Goal: Transaction & Acquisition: Subscribe to service/newsletter

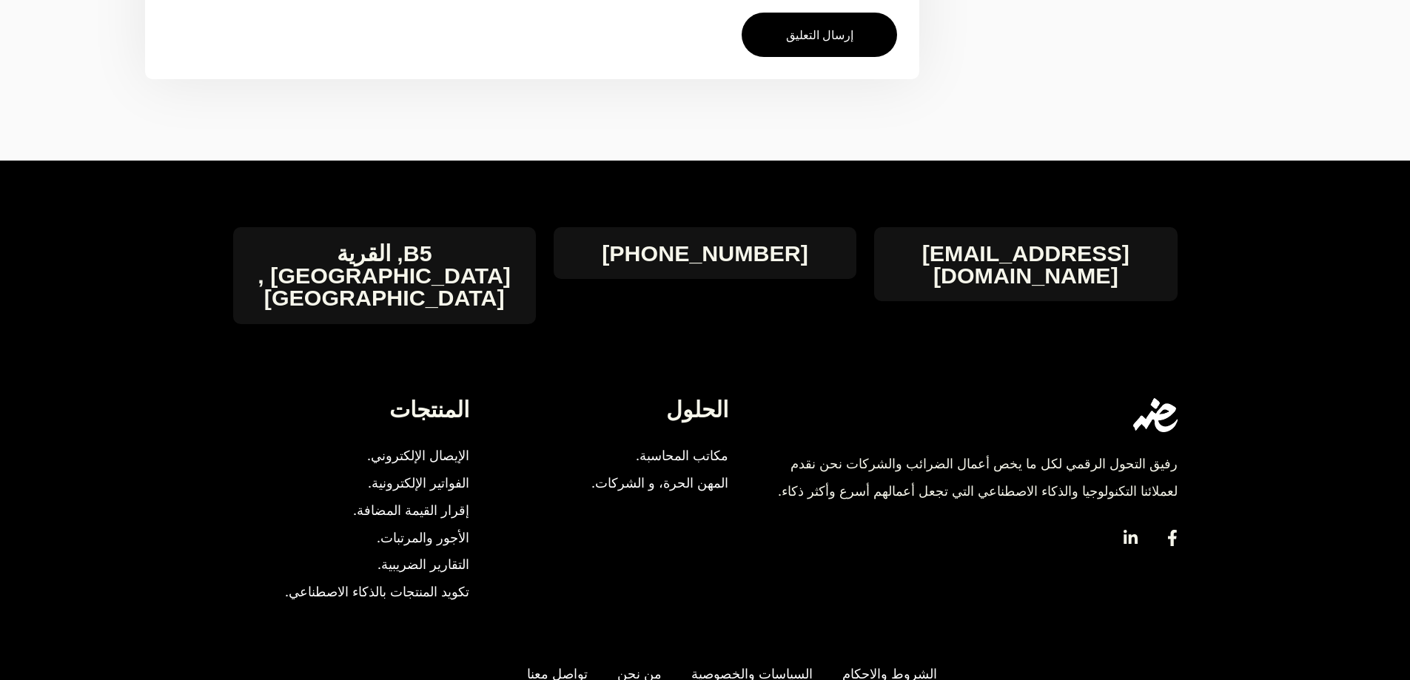
scroll to position [2073, 0]
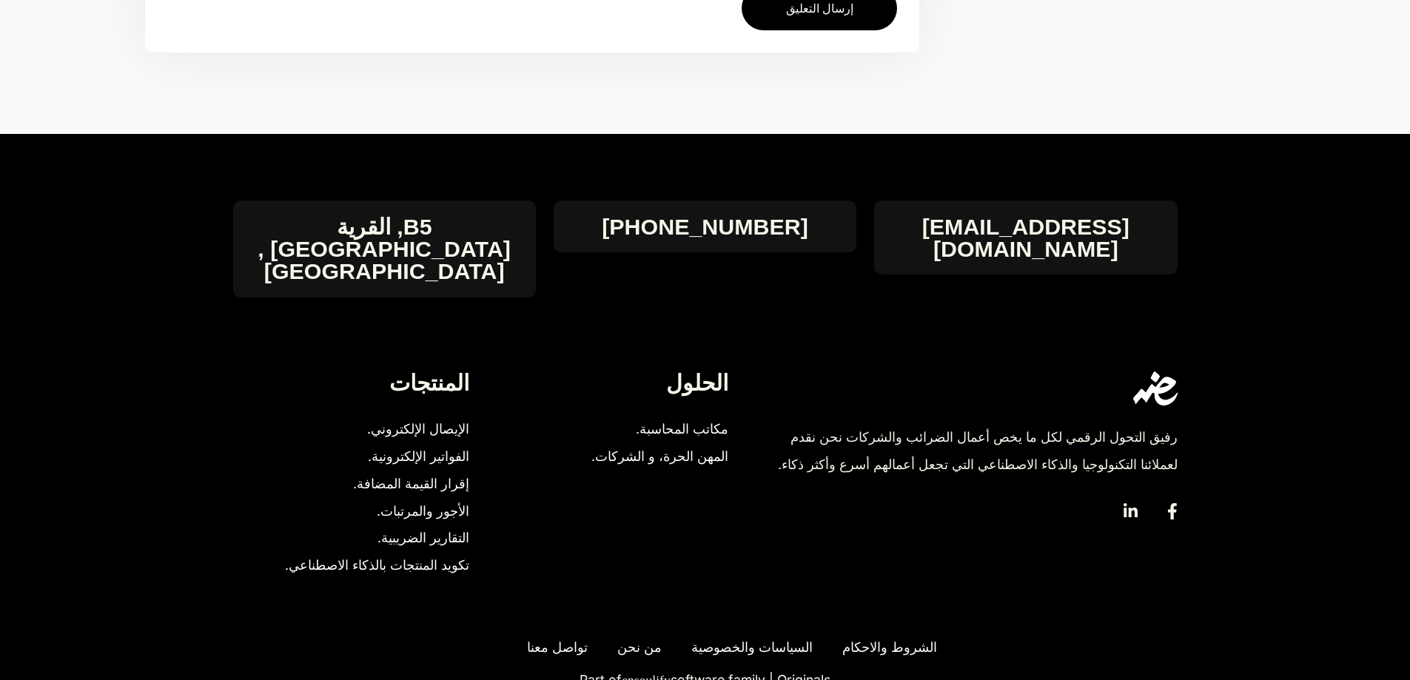
click at [445, 443] on span "الفواتير الإلكترونية." at bounding box center [418, 456] width 101 height 27
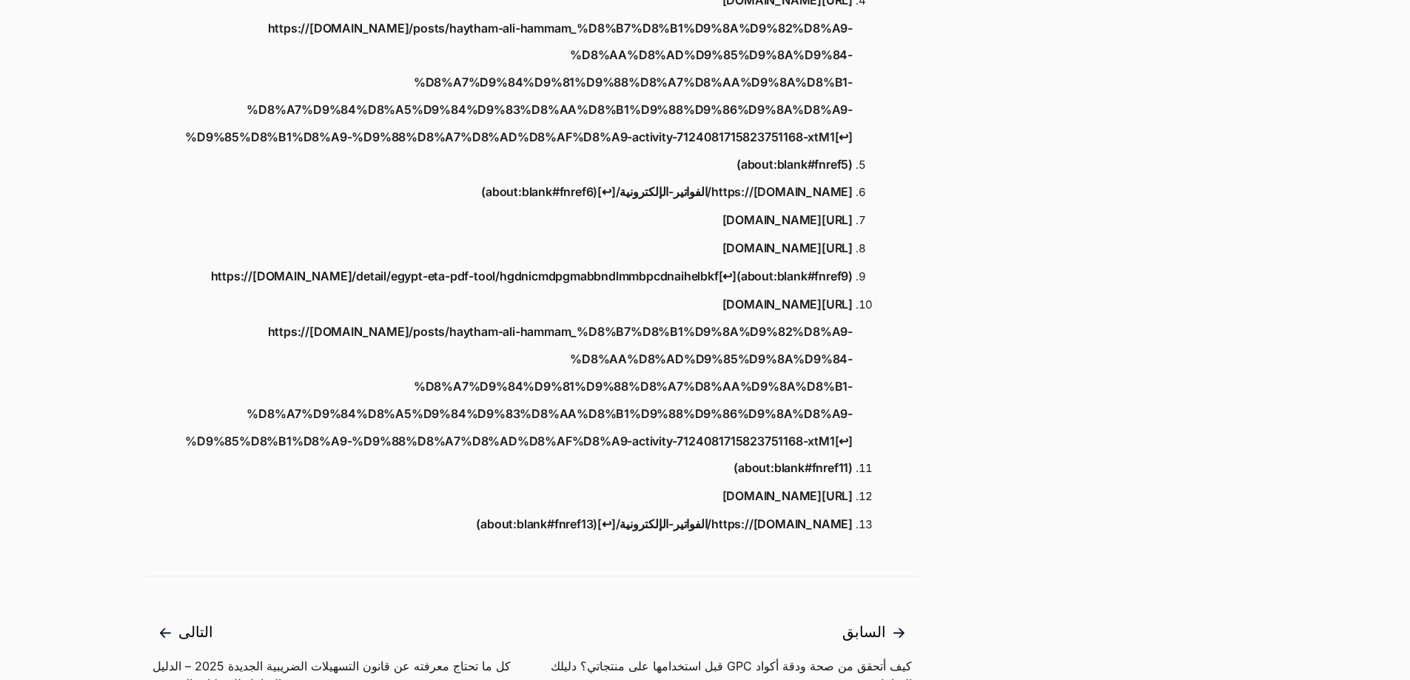
scroll to position [814, 0]
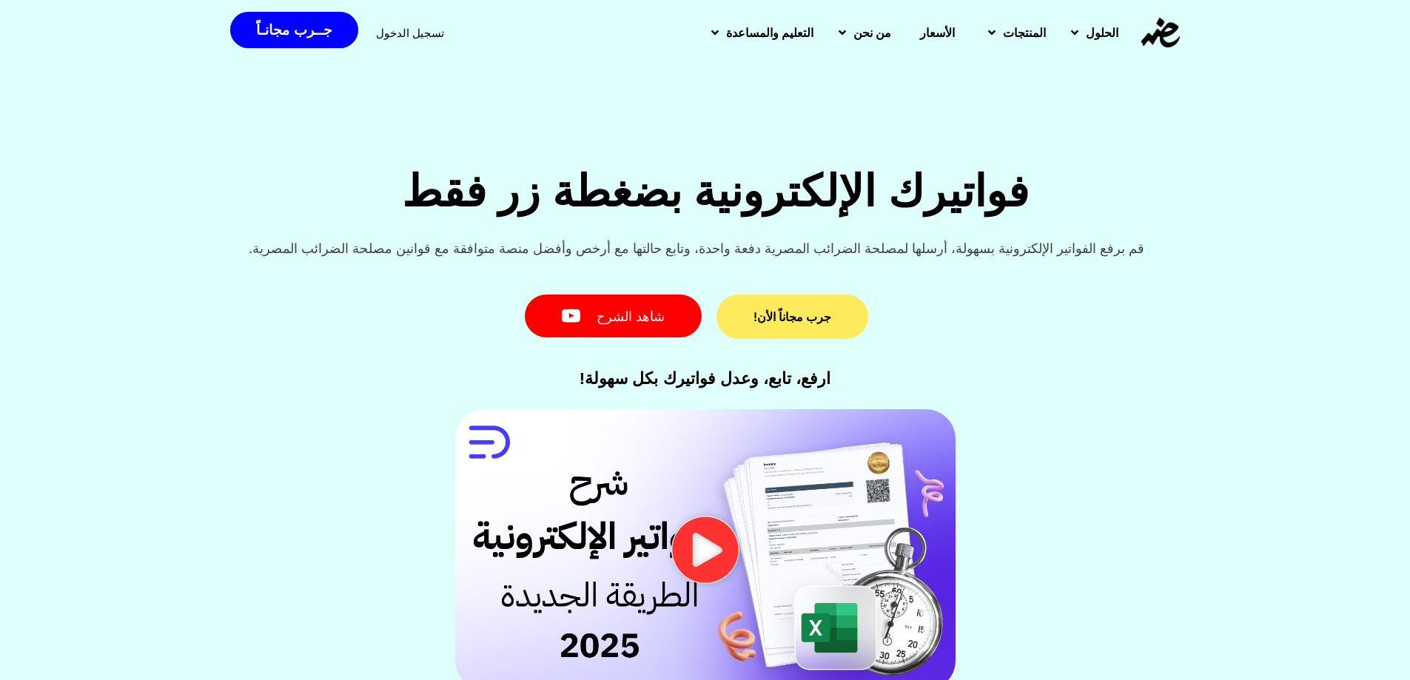
click at [841, 317] on link "جرب مجاناً الأن!" at bounding box center [793, 317] width 152 height 44
click at [929, 29] on span "الأسعار" at bounding box center [937, 33] width 35 height 18
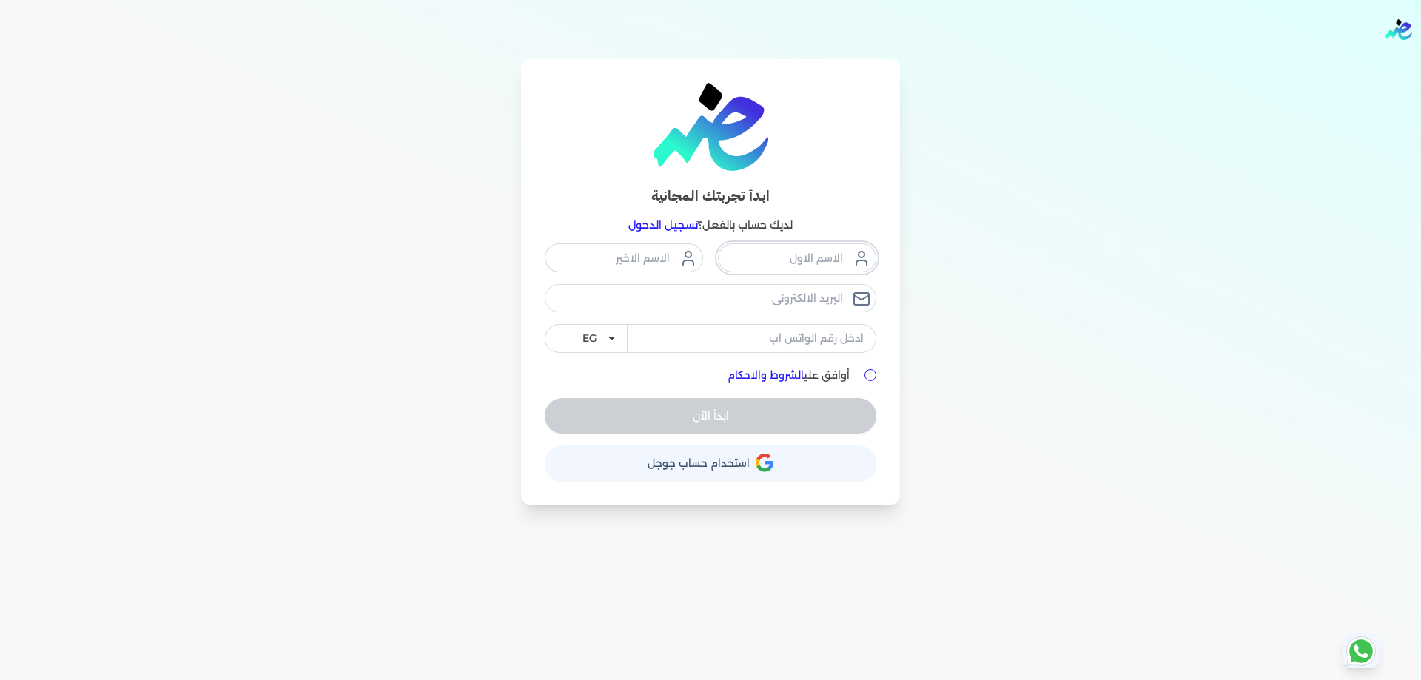
click at [788, 259] on input "text" at bounding box center [797, 258] width 158 height 28
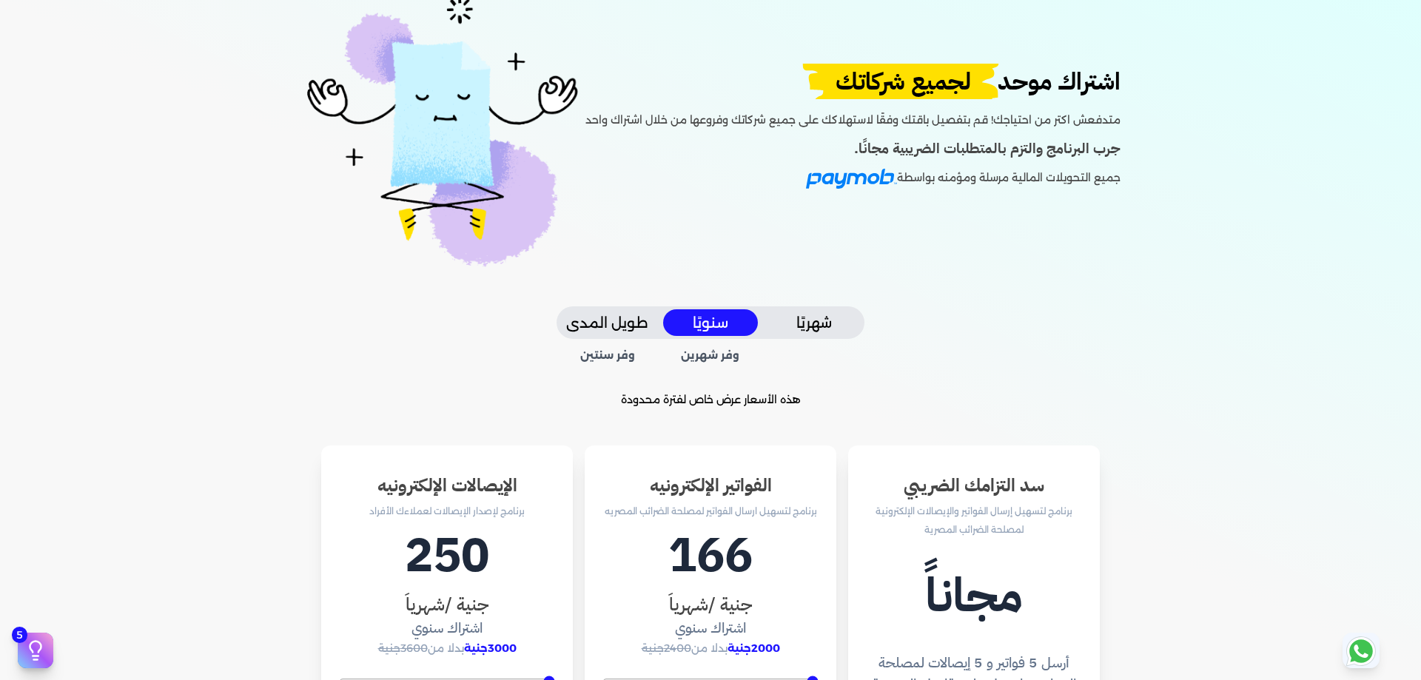
scroll to position [148, 0]
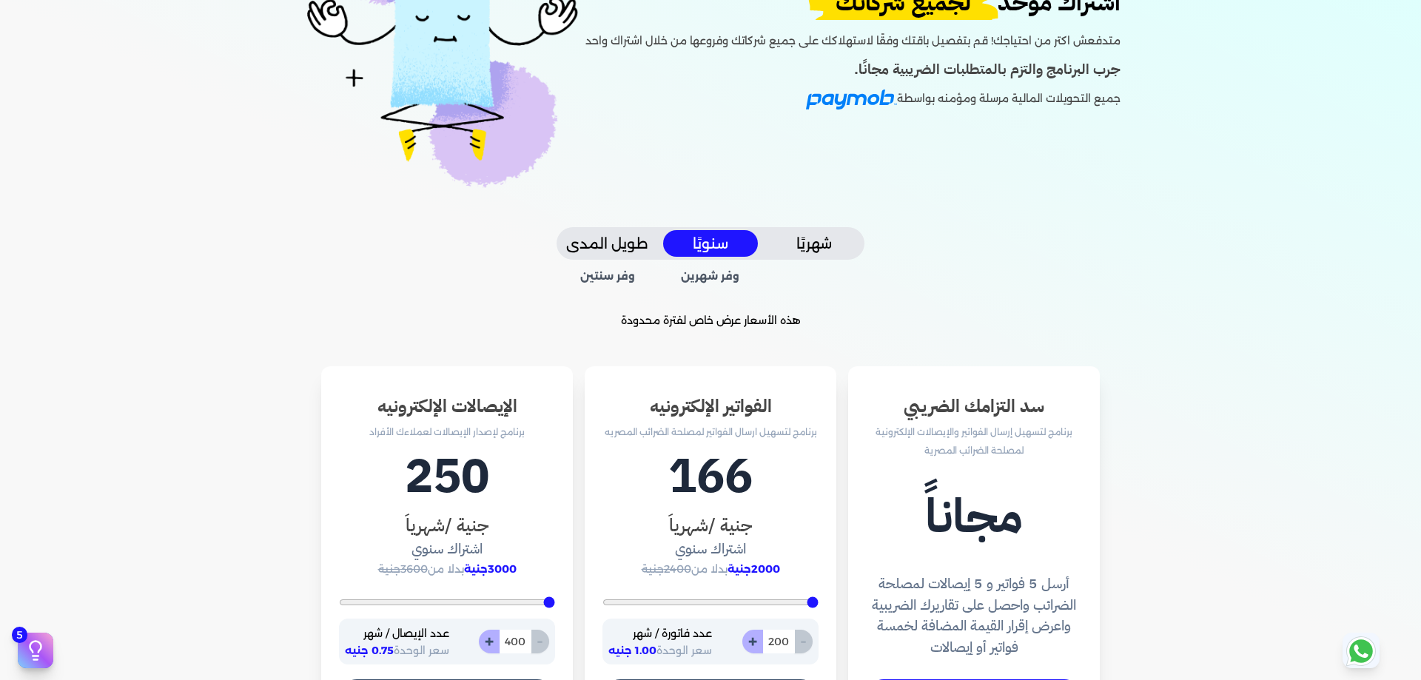
click at [712, 413] on h3 "الفواتير الإلكترونيه" at bounding box center [711, 406] width 216 height 27
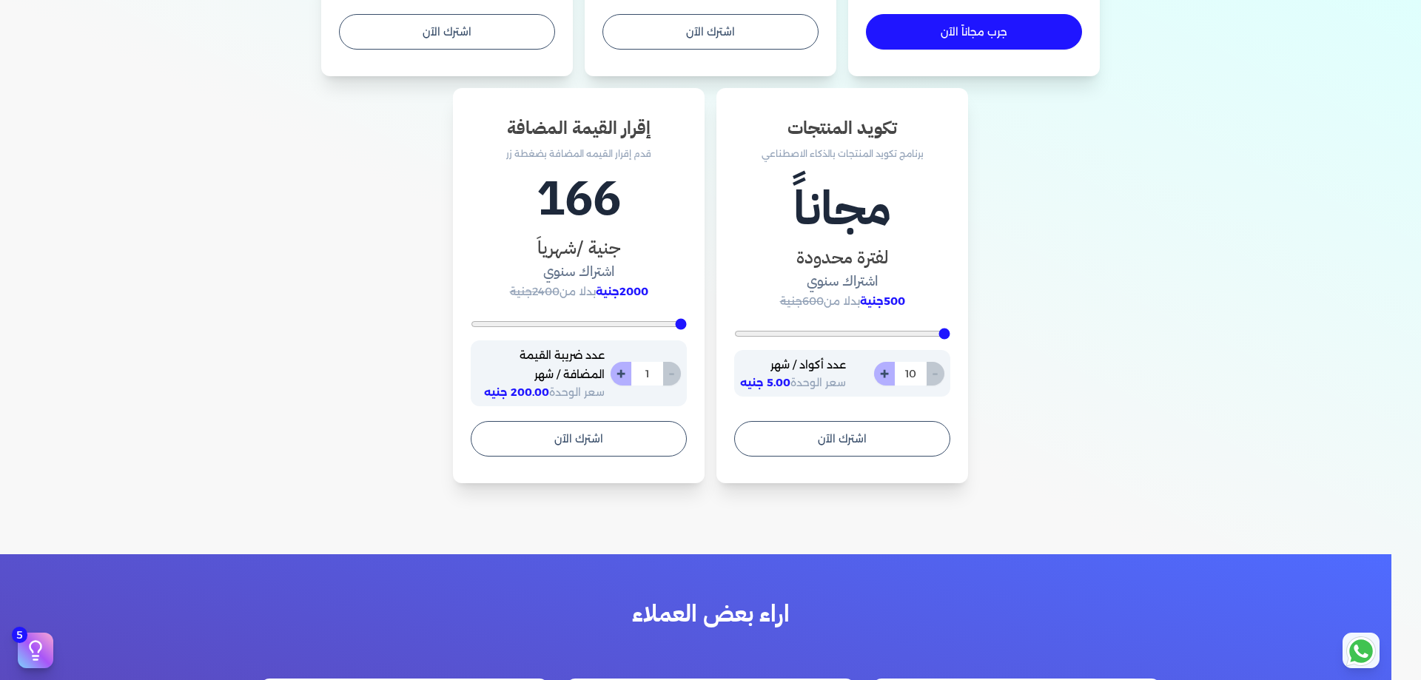
scroll to position [814, 0]
click at [859, 436] on button "اشترك الآن" at bounding box center [842, 438] width 216 height 36
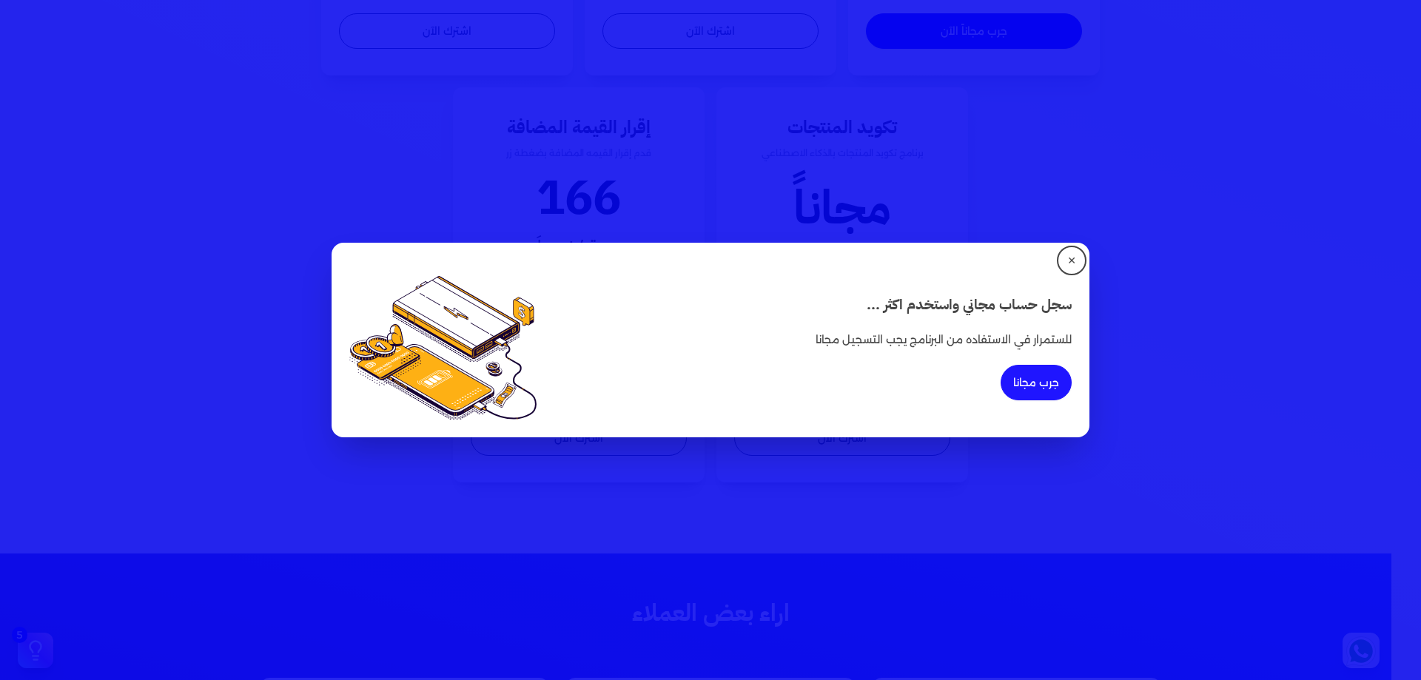
click at [1049, 387] on button "جرب مجانا" at bounding box center [1036, 383] width 71 height 36
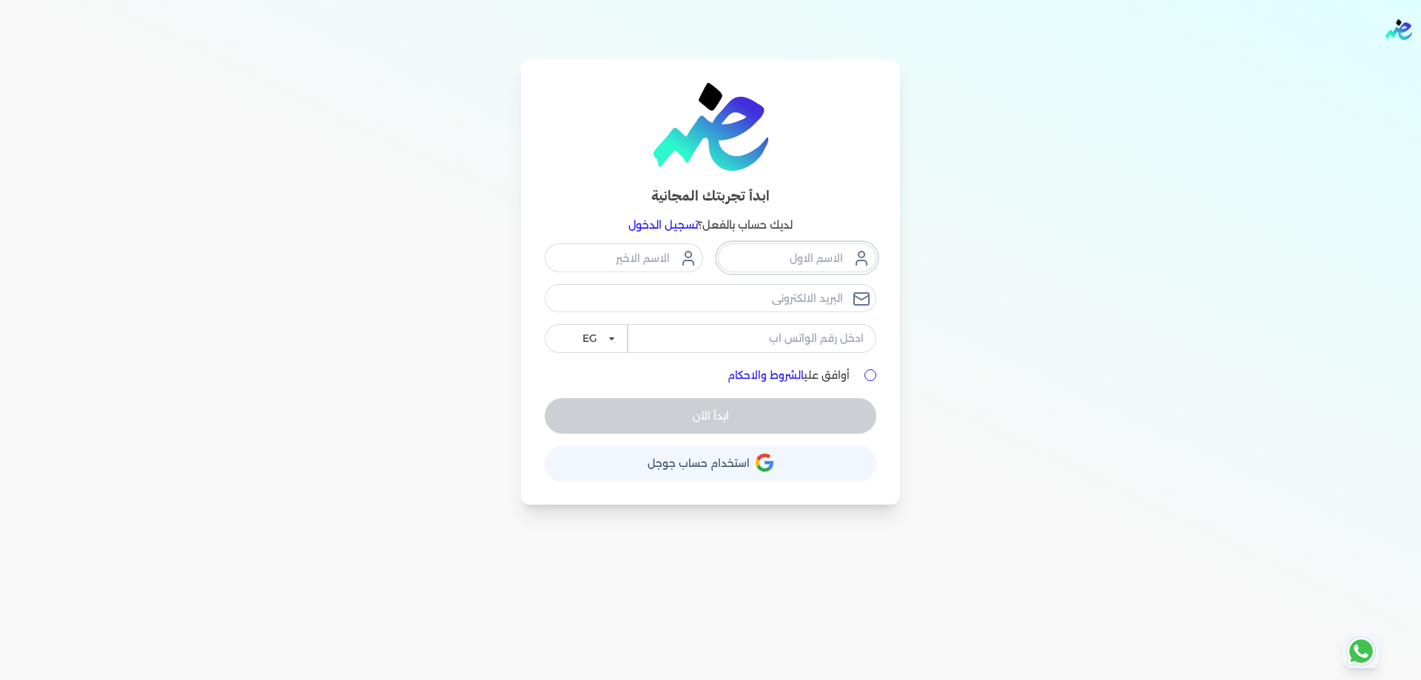
click at [819, 260] on input "text" at bounding box center [797, 258] width 158 height 28
type input "محمود"
click at [677, 263] on input "text" at bounding box center [624, 258] width 158 height 28
type input "احمد"
click at [738, 303] on input "email" at bounding box center [711, 298] width 332 height 28
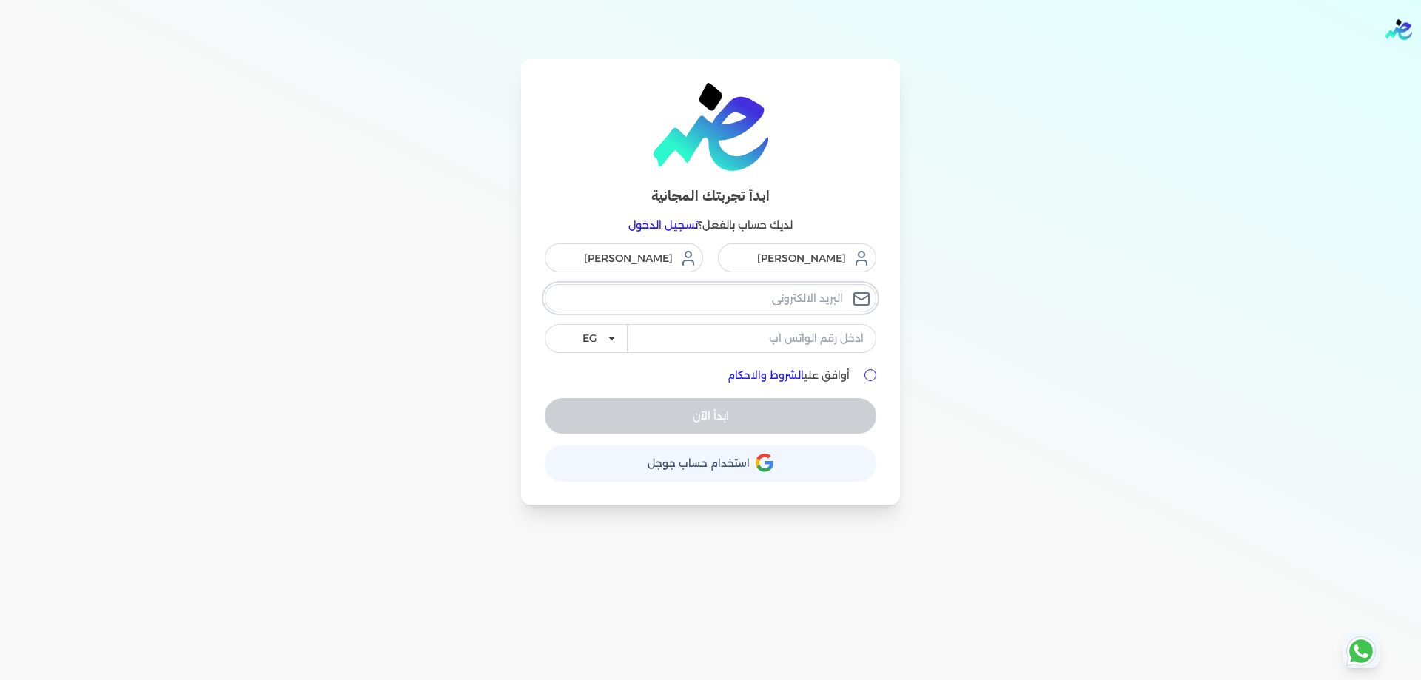
type input "mahmoud@alesraa-supplies.com"
click at [799, 341] on input "tel" at bounding box center [752, 338] width 249 height 28
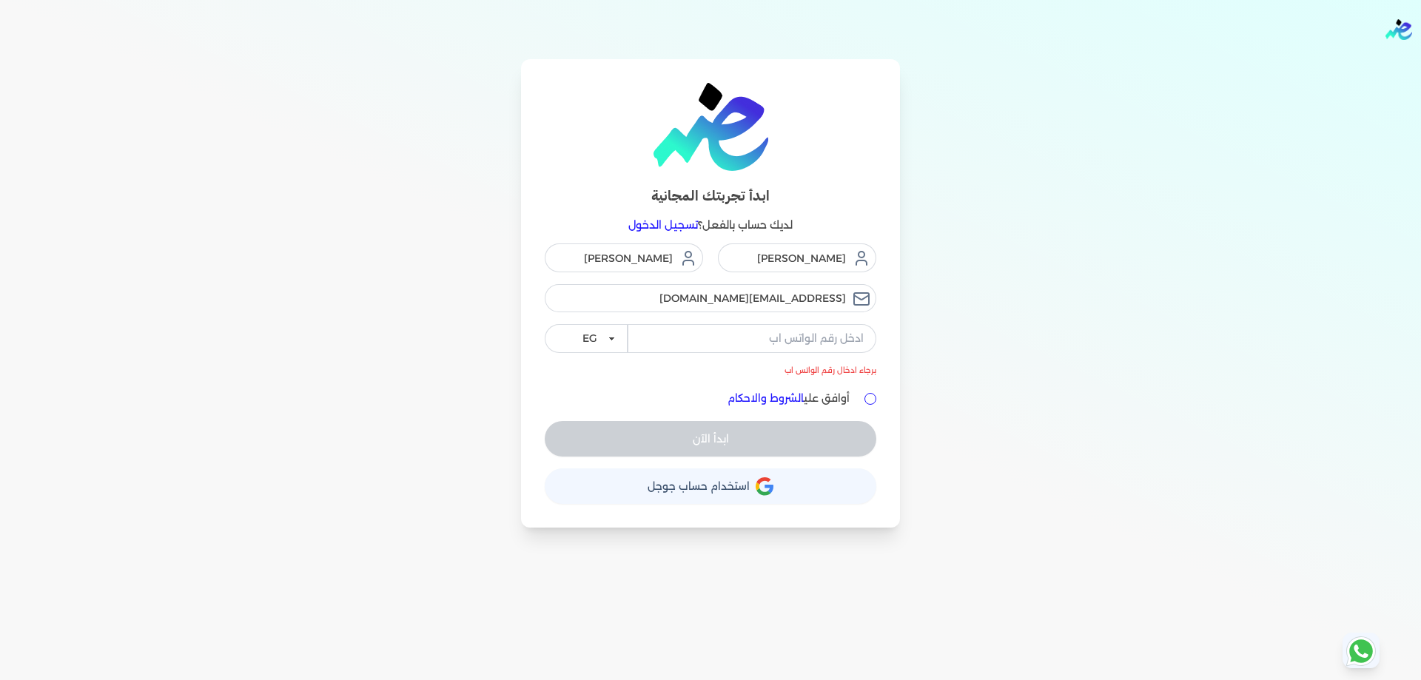
click at [868, 377] on div "محمود احمد mahmoud@alesraa-supplies.com برجاء ادخال رقم الواتس اب EG KSA أوافق …" at bounding box center [711, 350] width 332 height 213
click at [807, 335] on input "tel" at bounding box center [752, 338] width 249 height 28
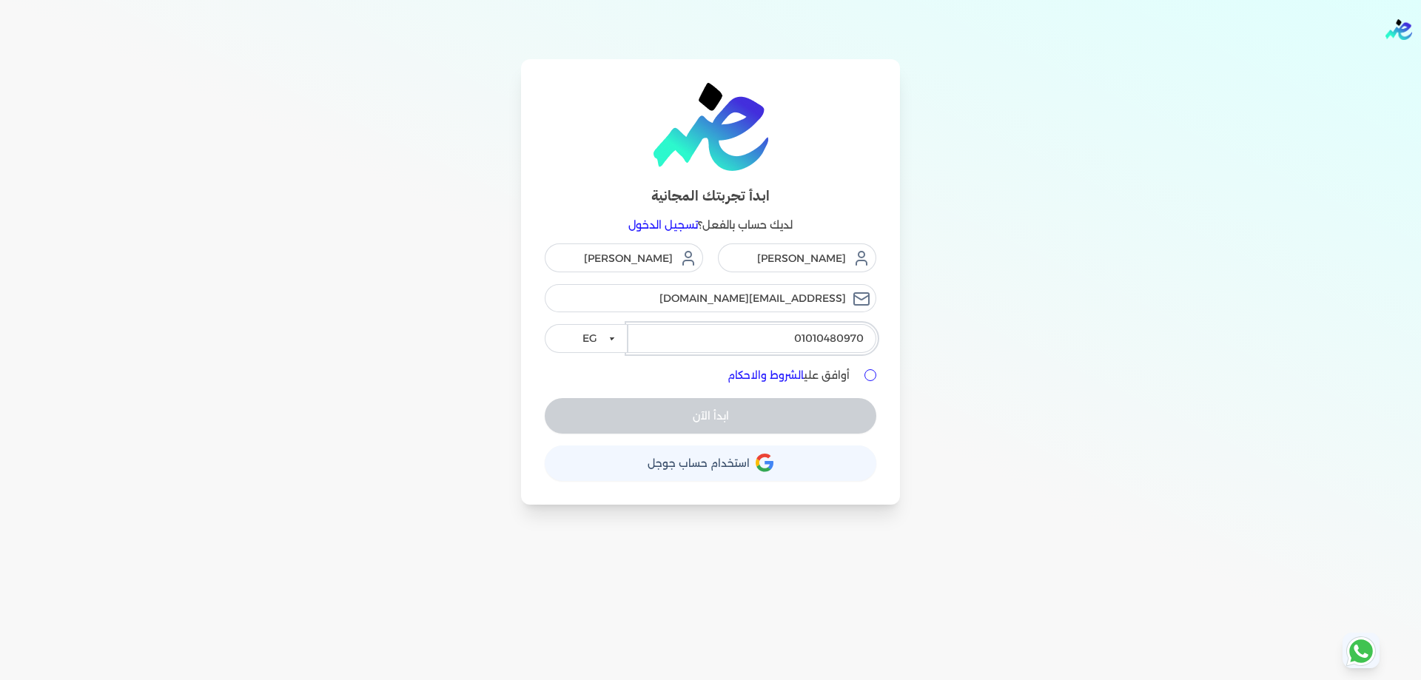
type input "01010480970"
click at [873, 377] on input "أوافق علي الشروط والاحكام" at bounding box center [871, 375] width 12 height 12
checkbox input "true"
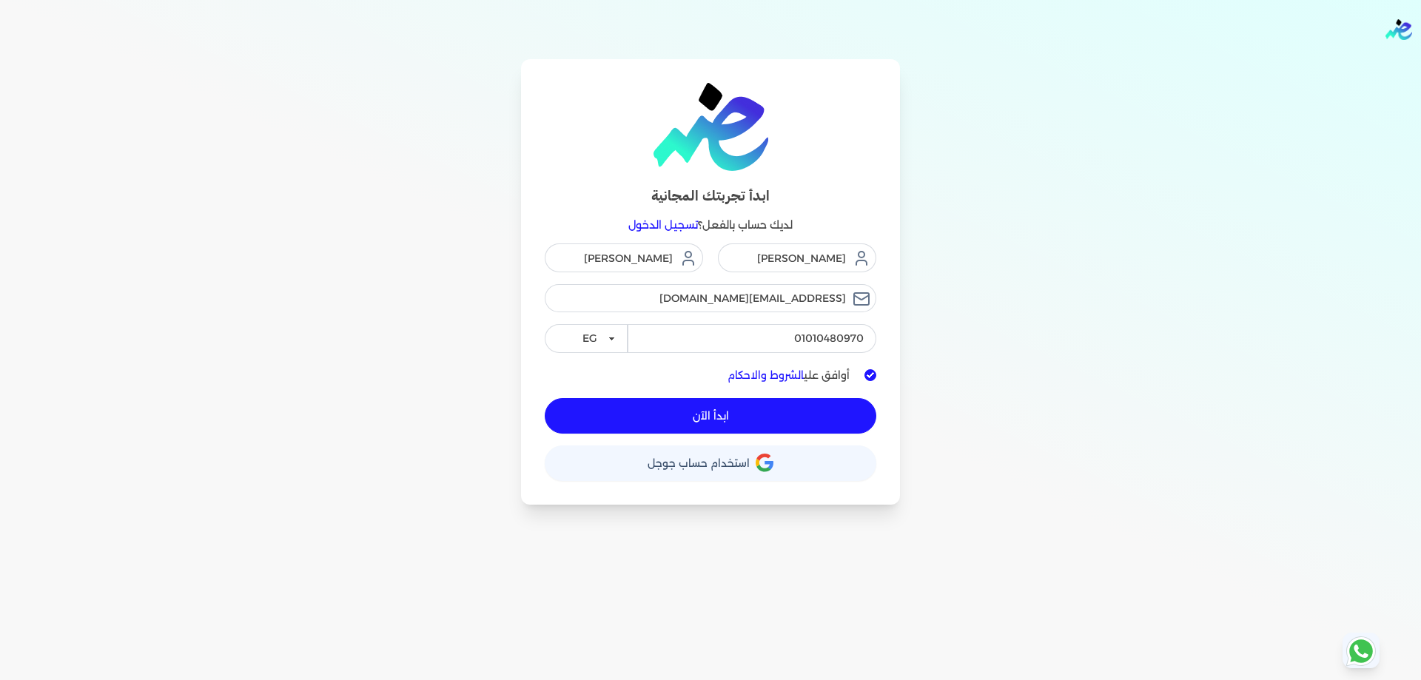
click at [715, 418] on span "ابدأ الآن" at bounding box center [711, 416] width 36 height 10
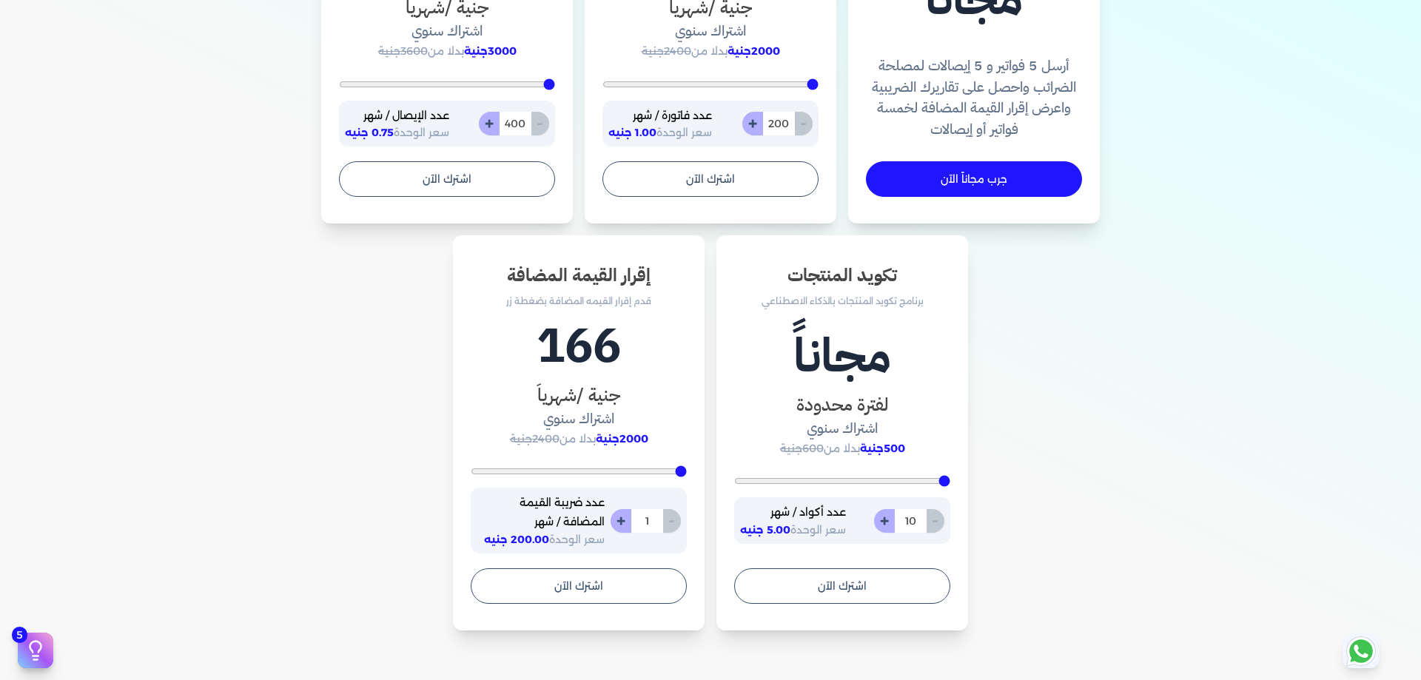
scroll to position [740, 0]
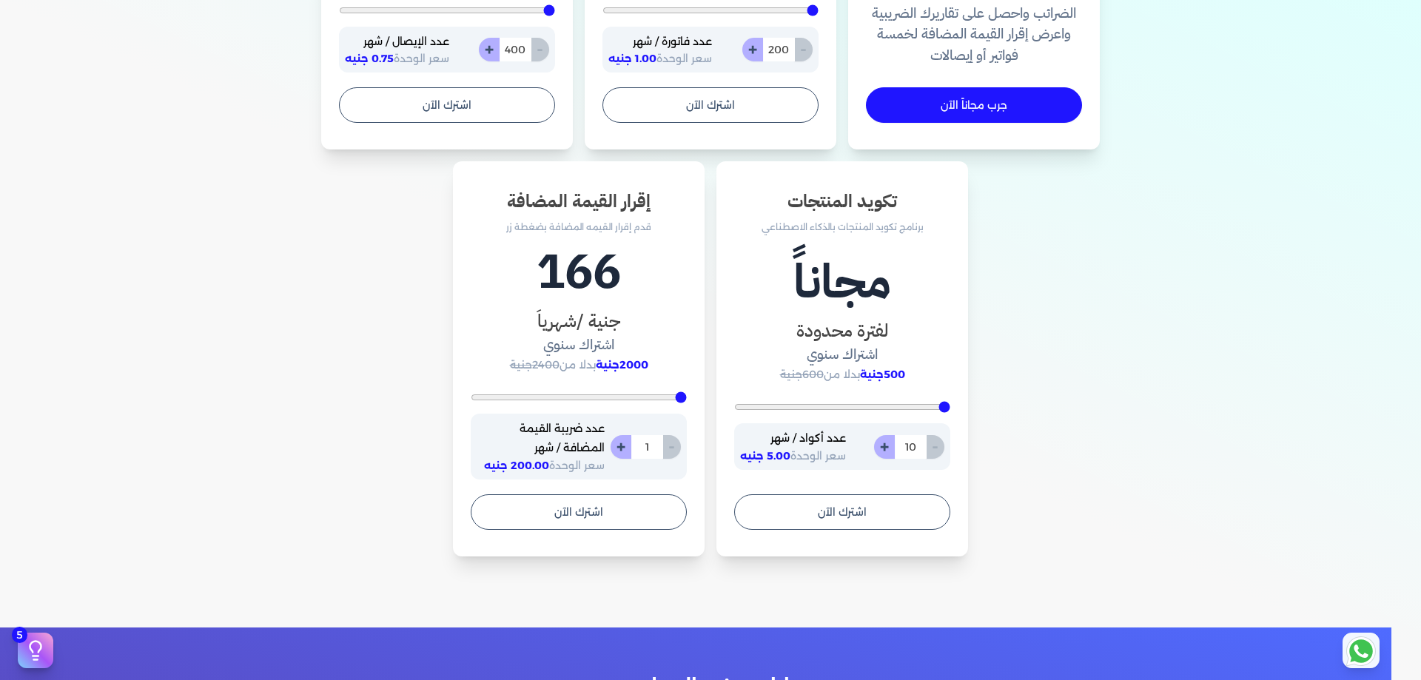
type input "5"
type input "8"
type input "13"
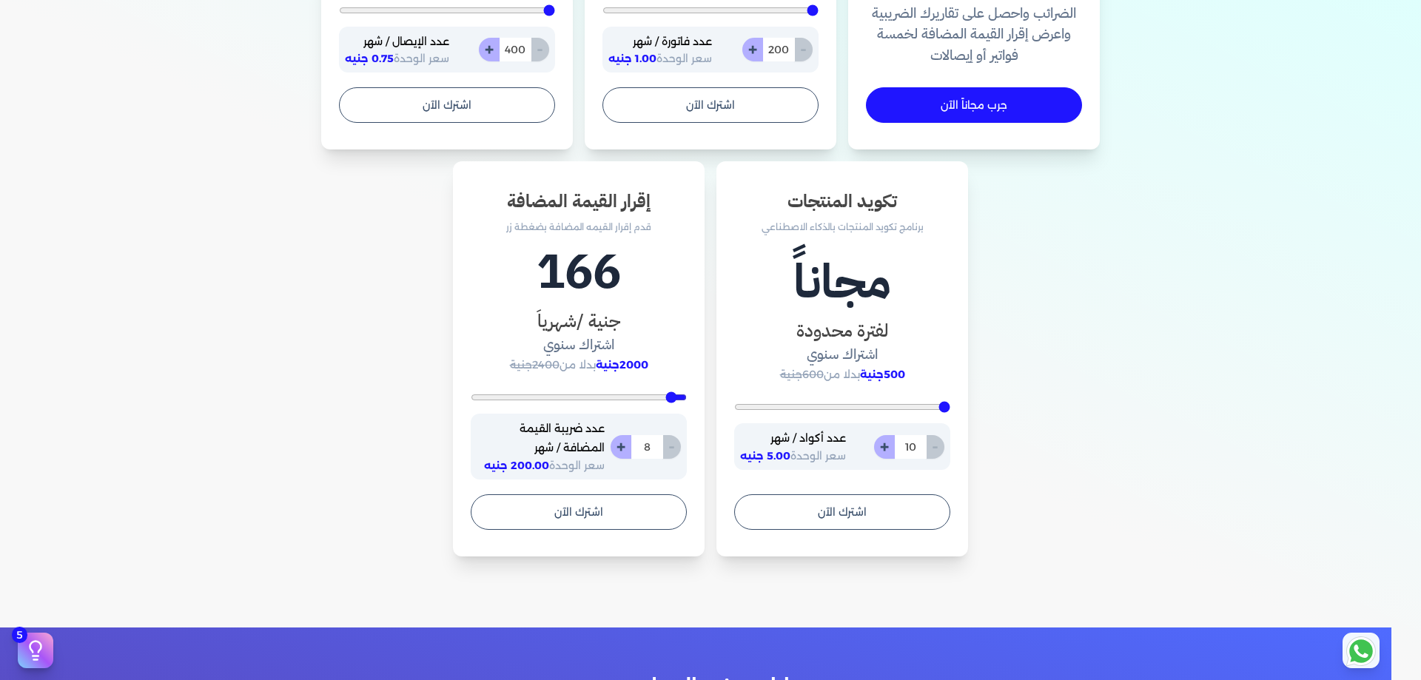
type input "13"
type input "17"
type input "19"
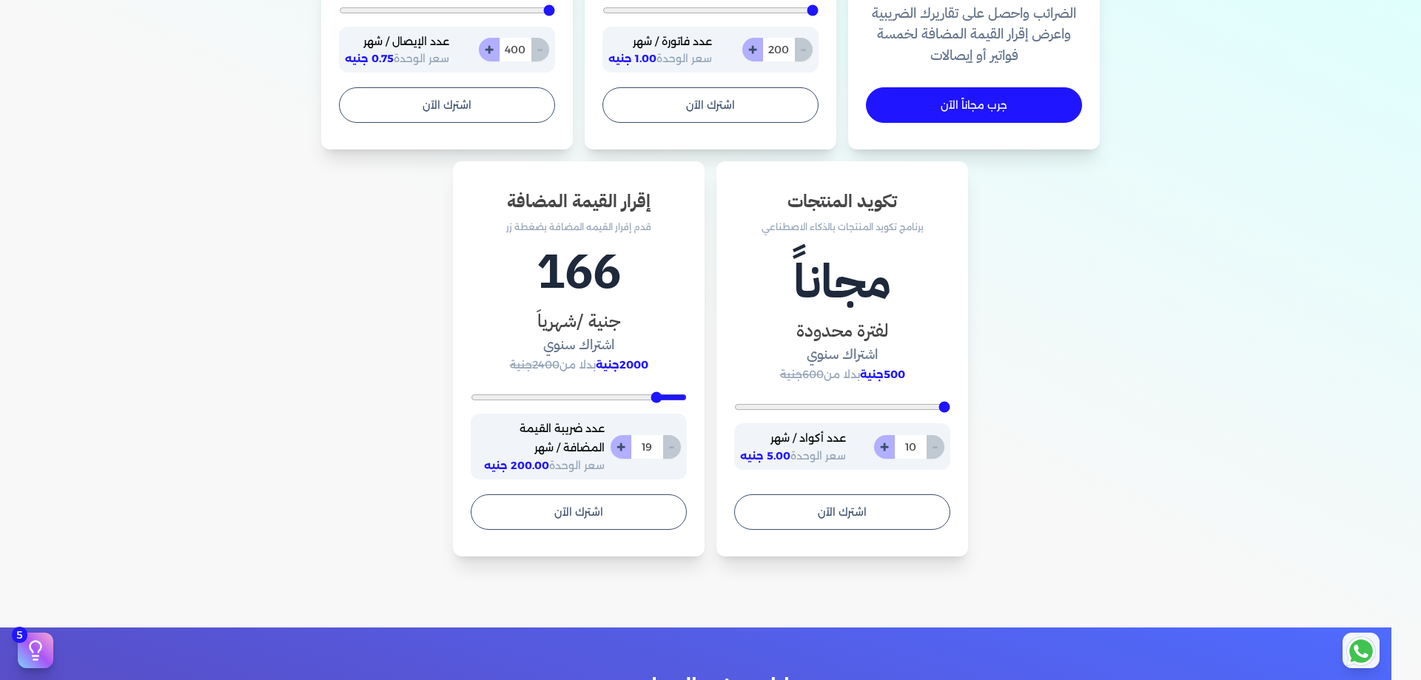
type input "21"
type input "23"
type input "24"
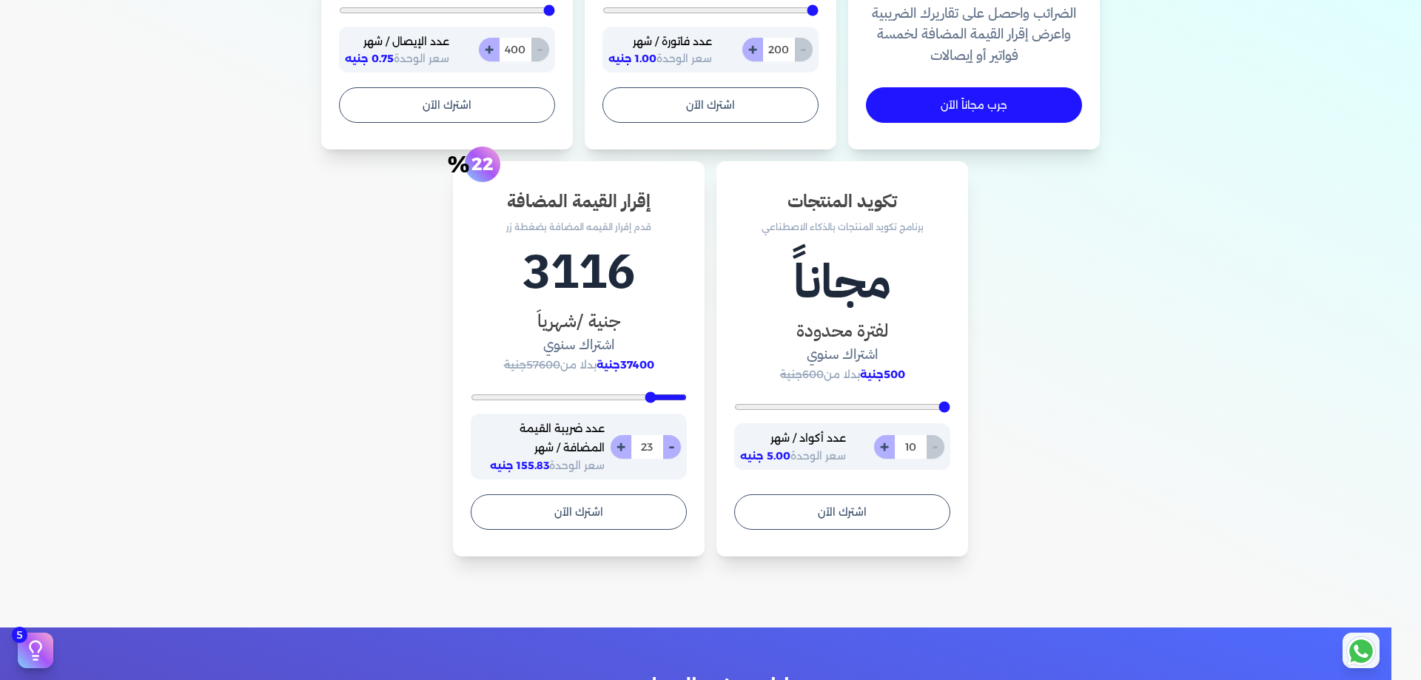
type input "24"
type input "26"
type input "29"
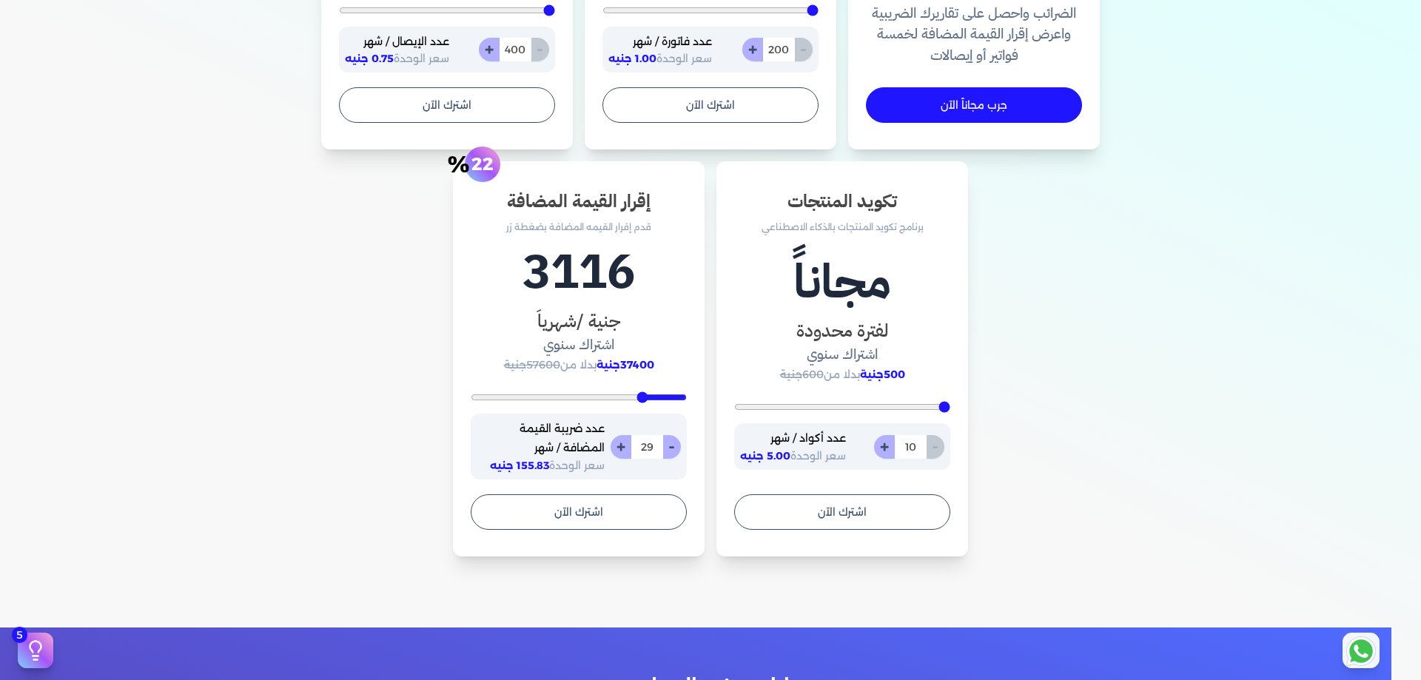
type input "31"
type input "32"
type input "35"
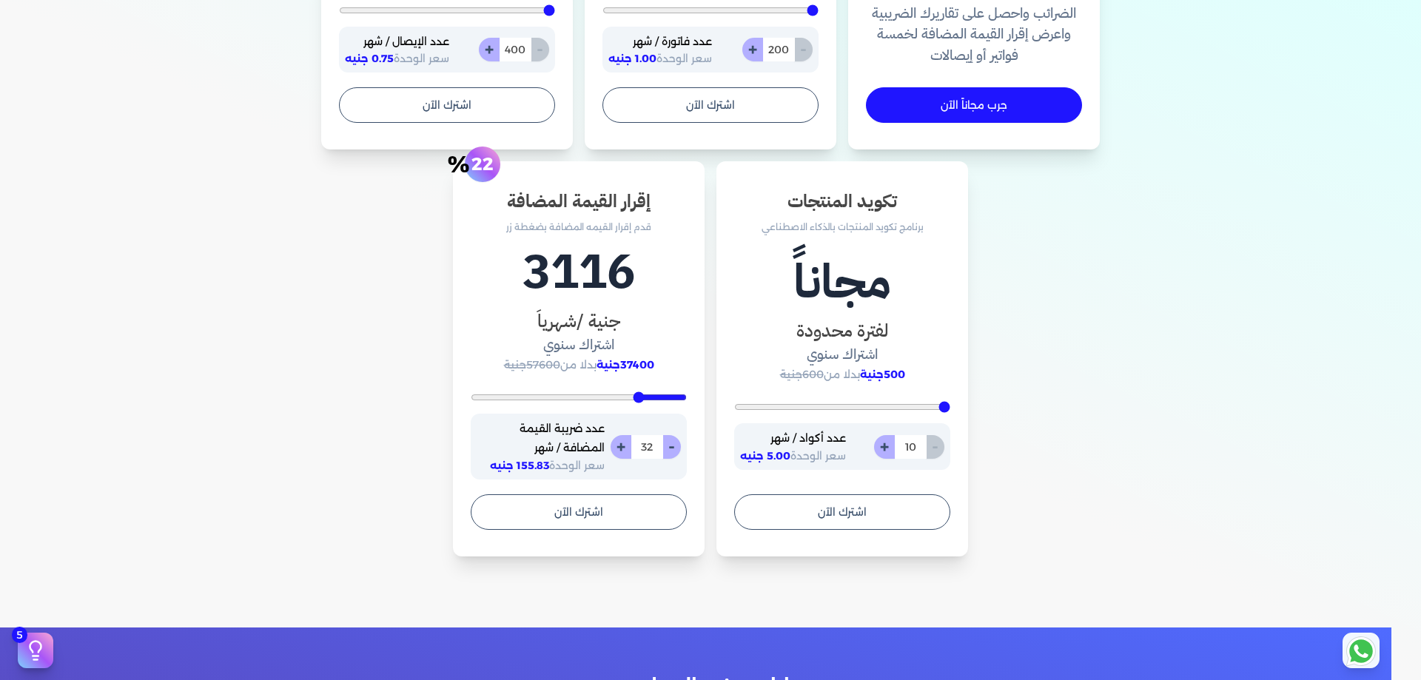
type input "35"
type input "36"
type input "37"
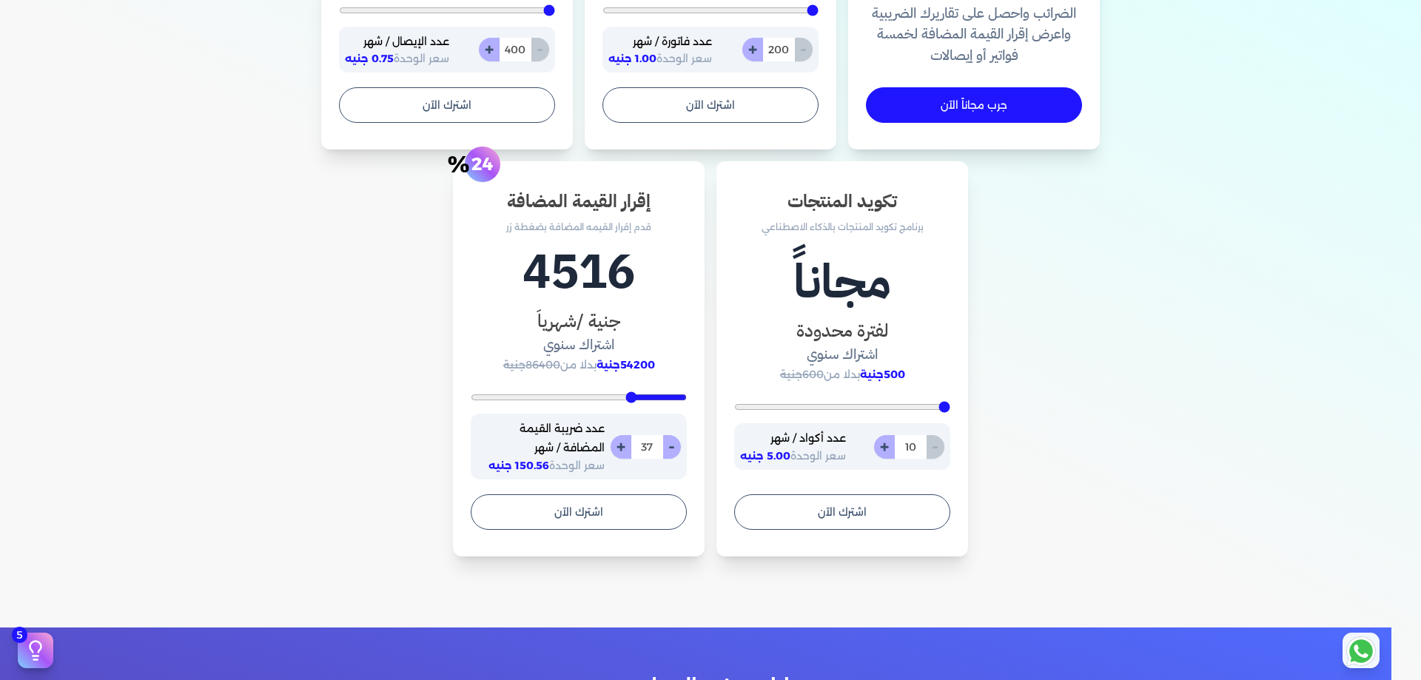
type input "39"
type input "40"
type input "41"
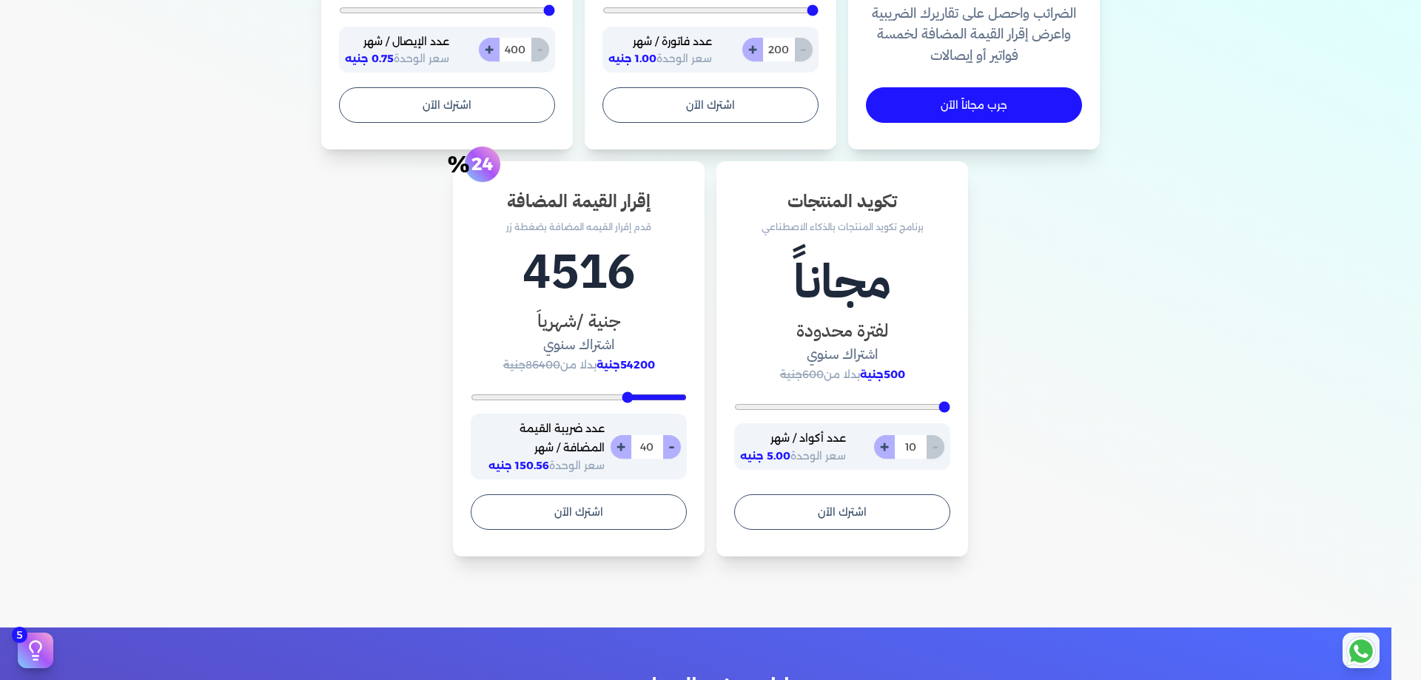
type input "41"
type input "43"
type input "44"
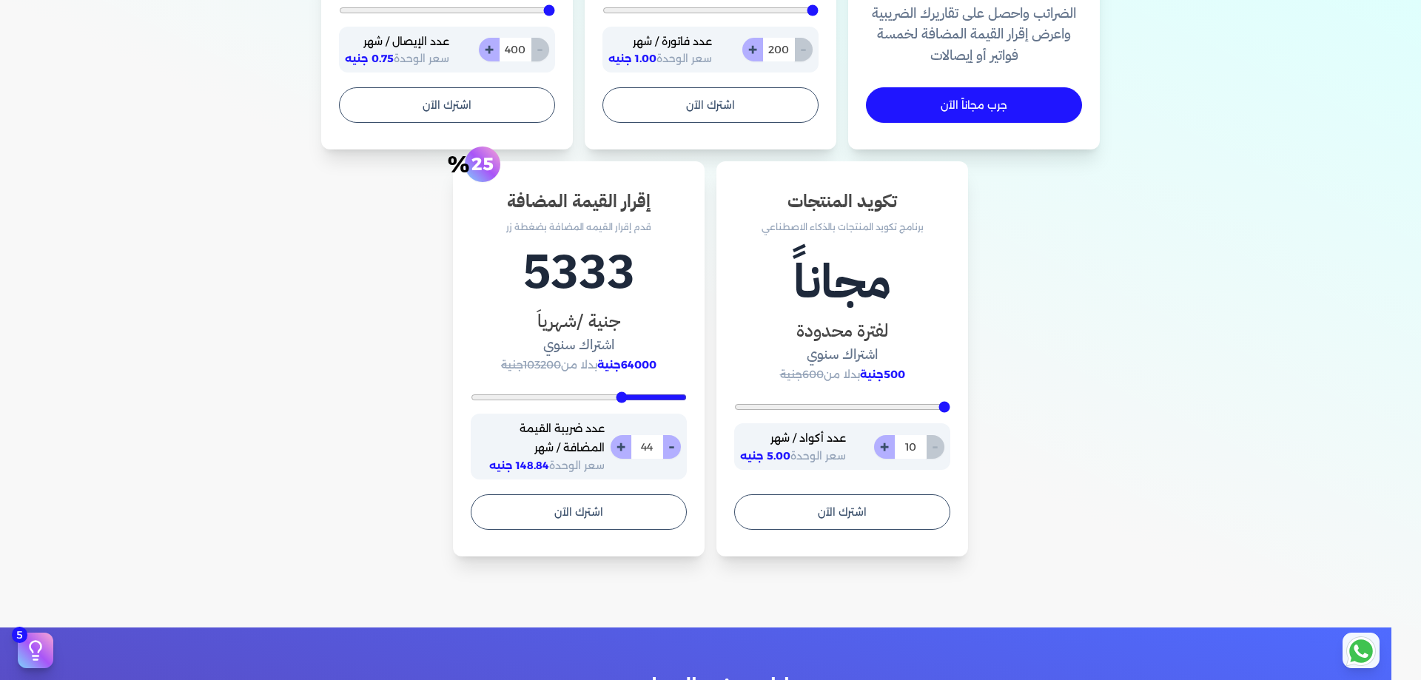
type input "45"
type input "46"
type input "48"
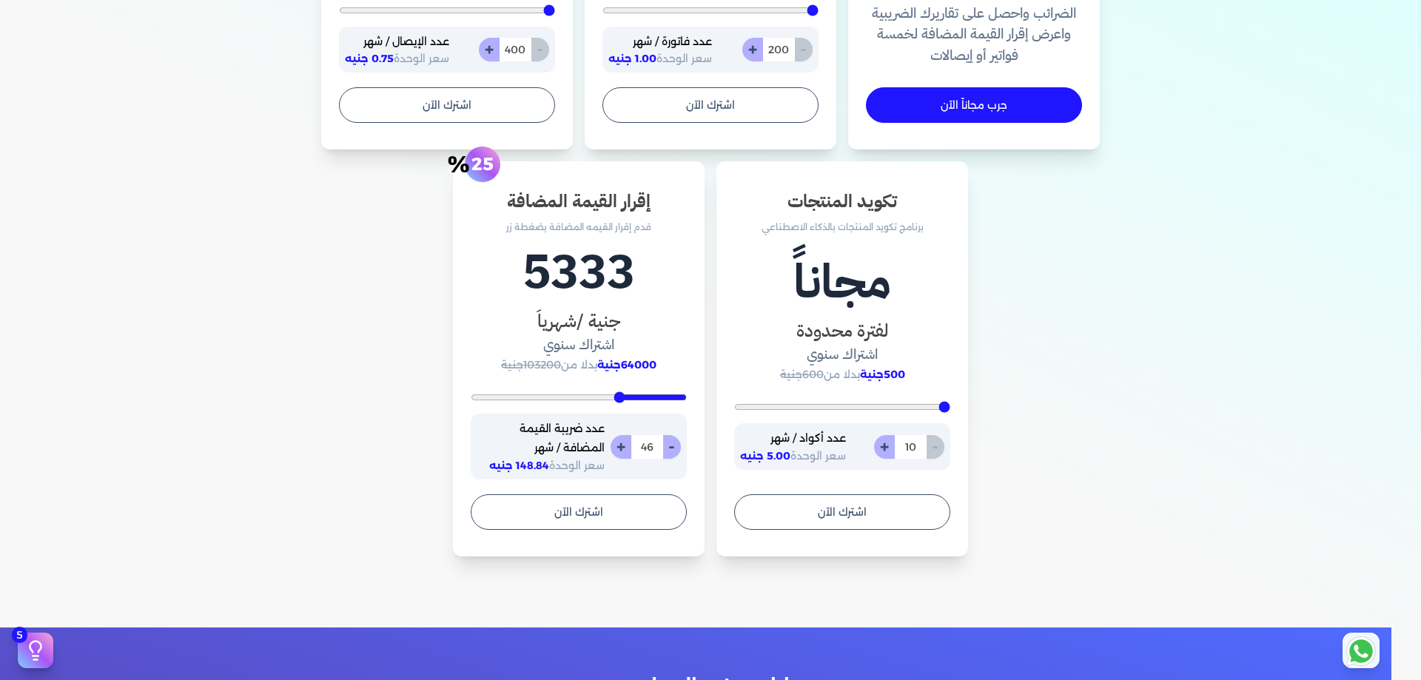
type input "48"
type input "51"
type input "53"
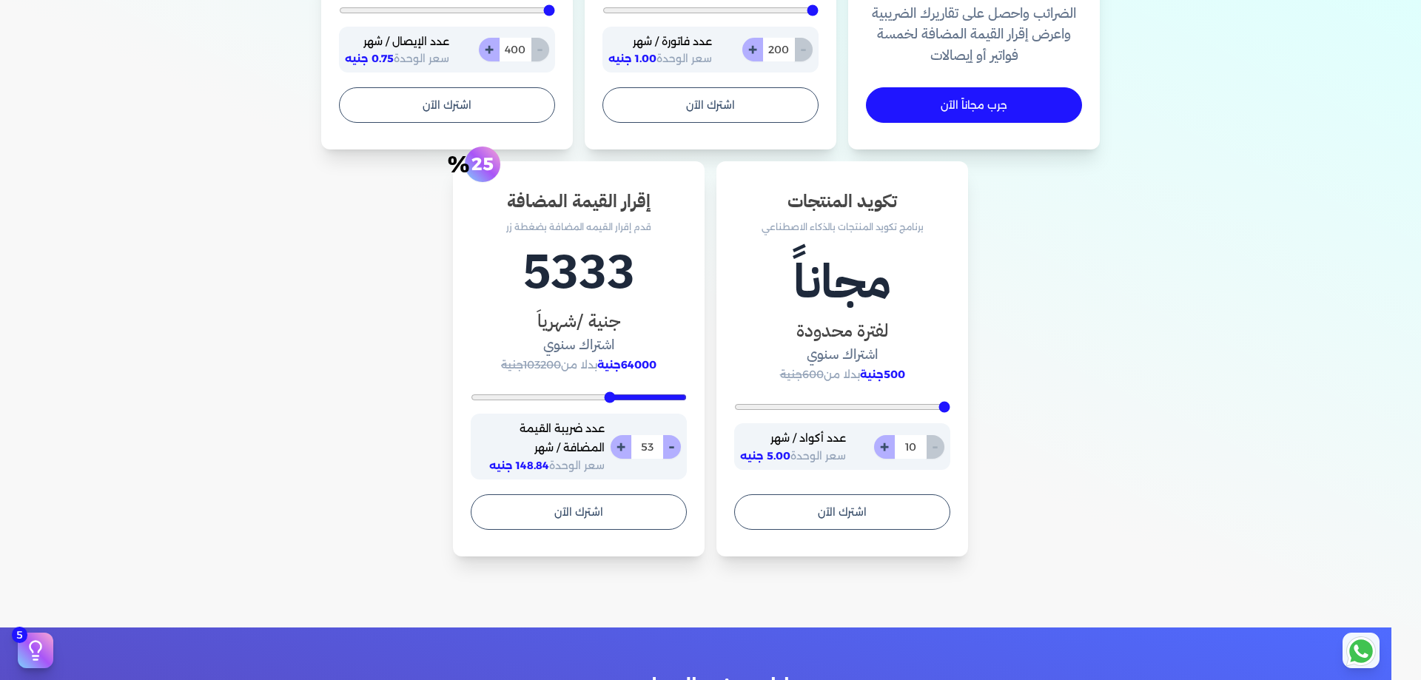
type input "54"
type input "57"
type input "58"
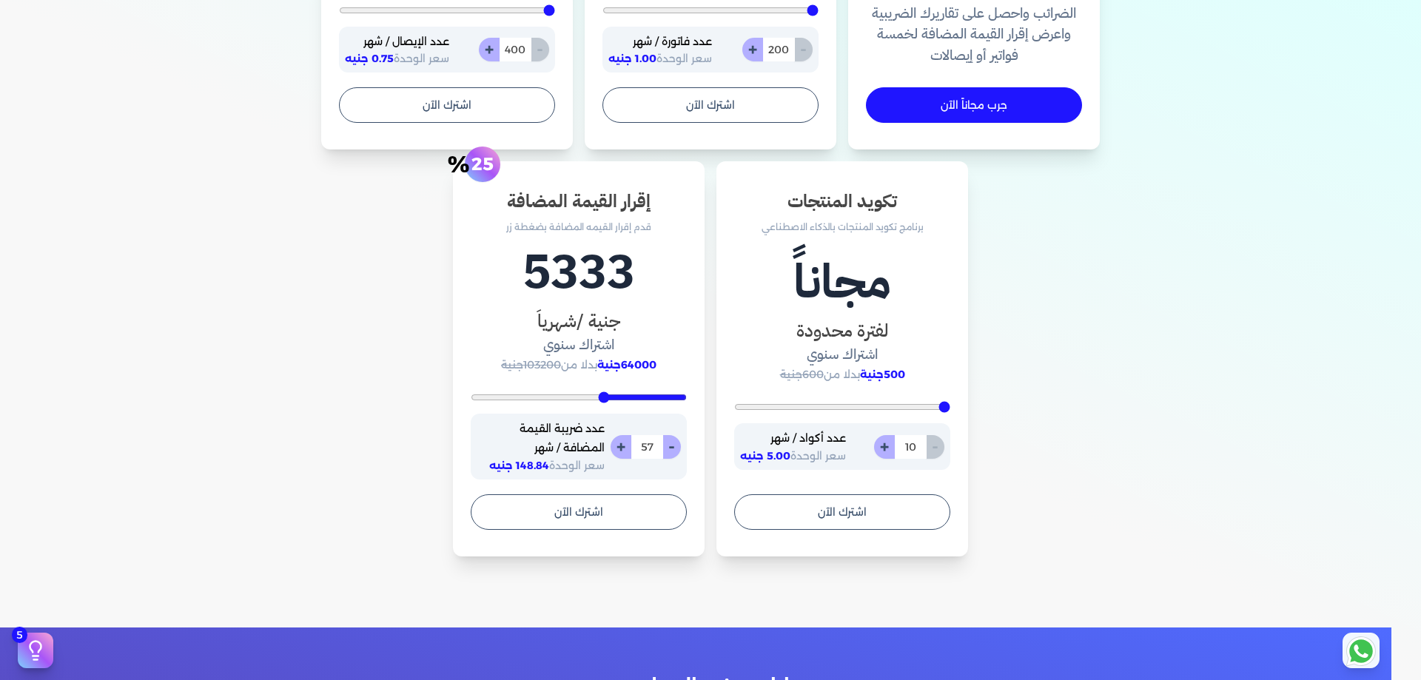
type input "58"
type input "59"
type input "60"
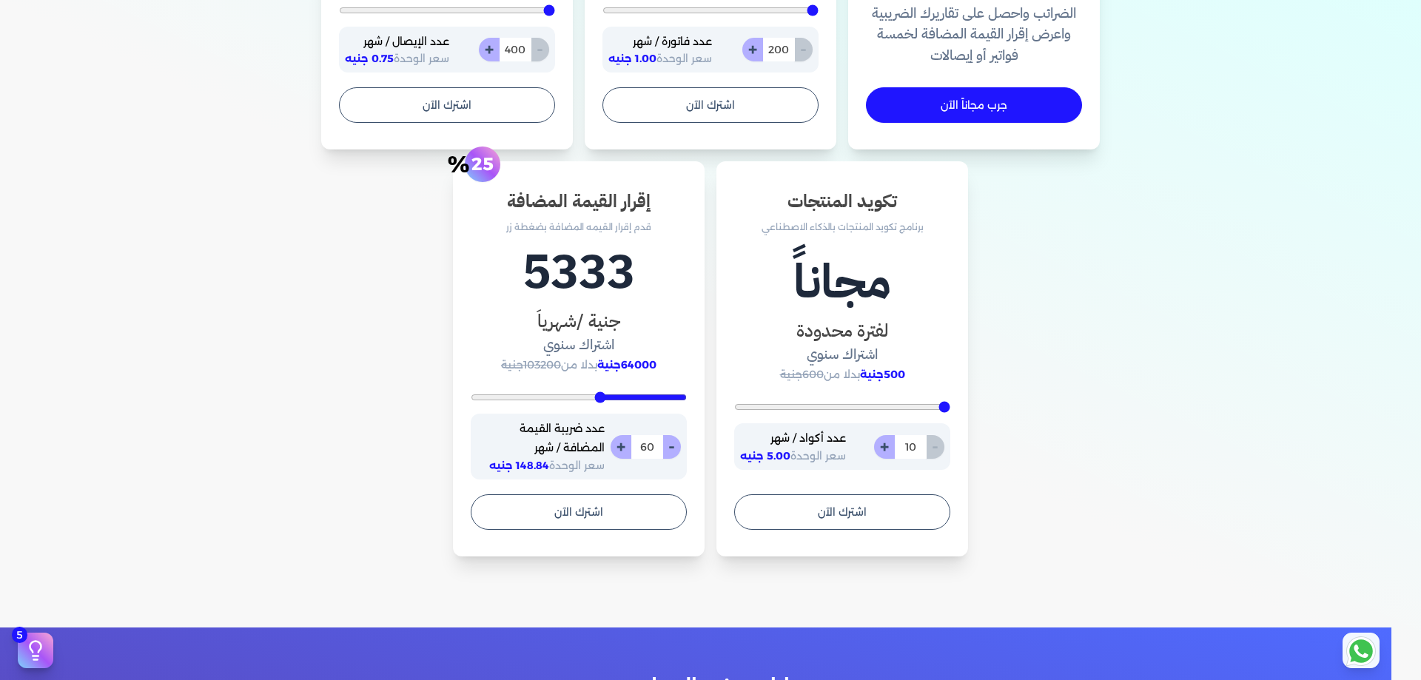
type input "61"
type input "62"
type input "63"
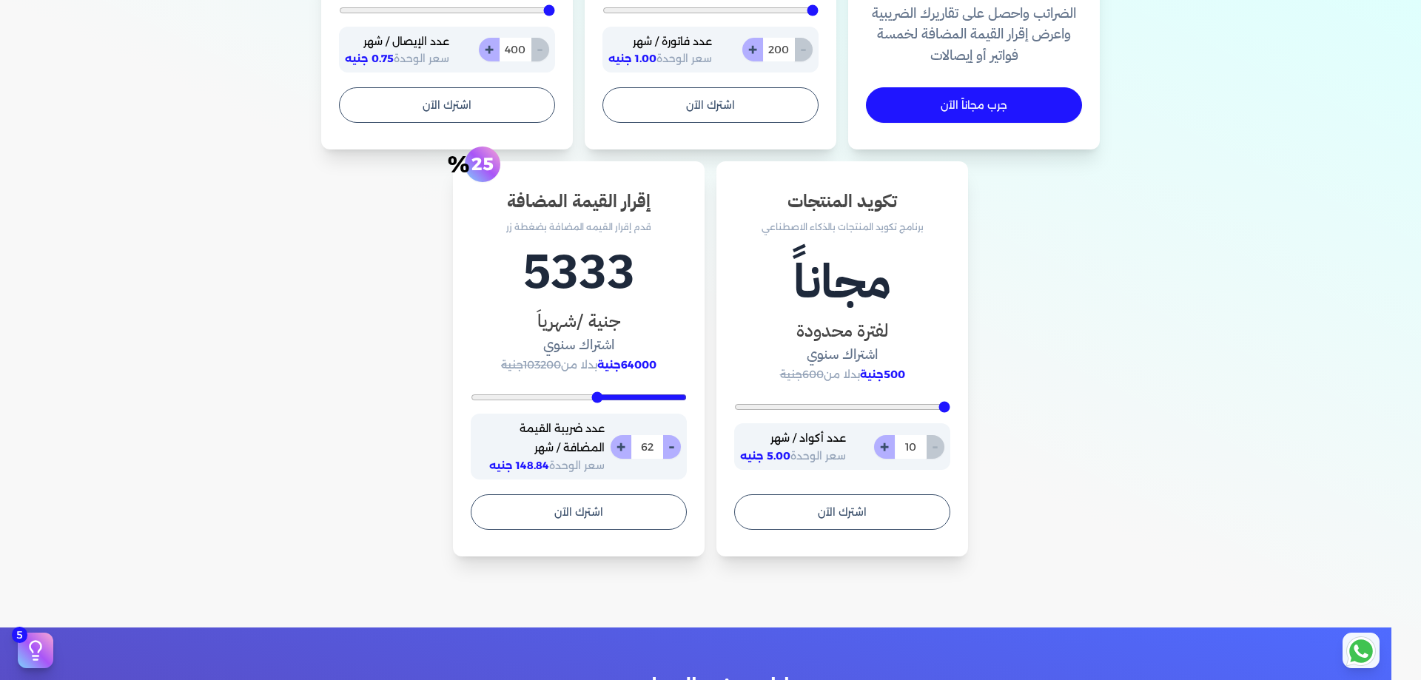
type input "63"
type input "64"
type input "65"
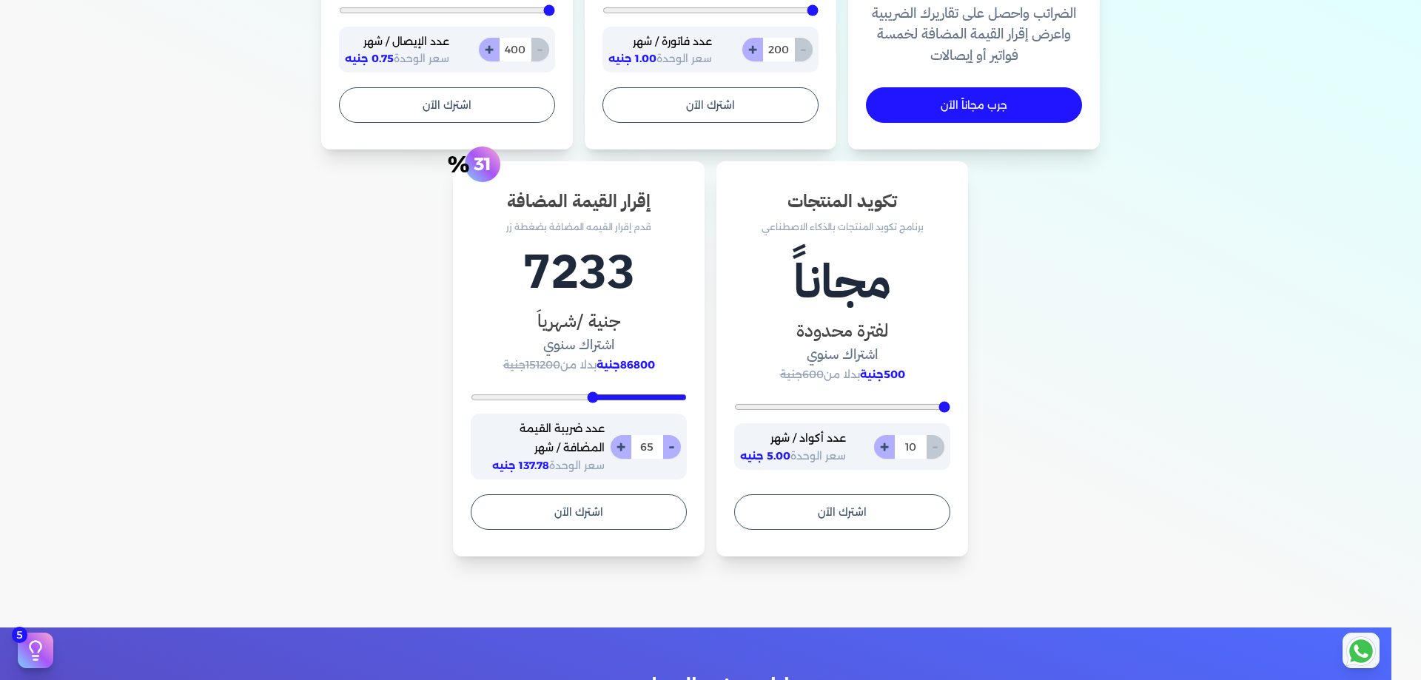
type input "67"
type input "68"
type input "71"
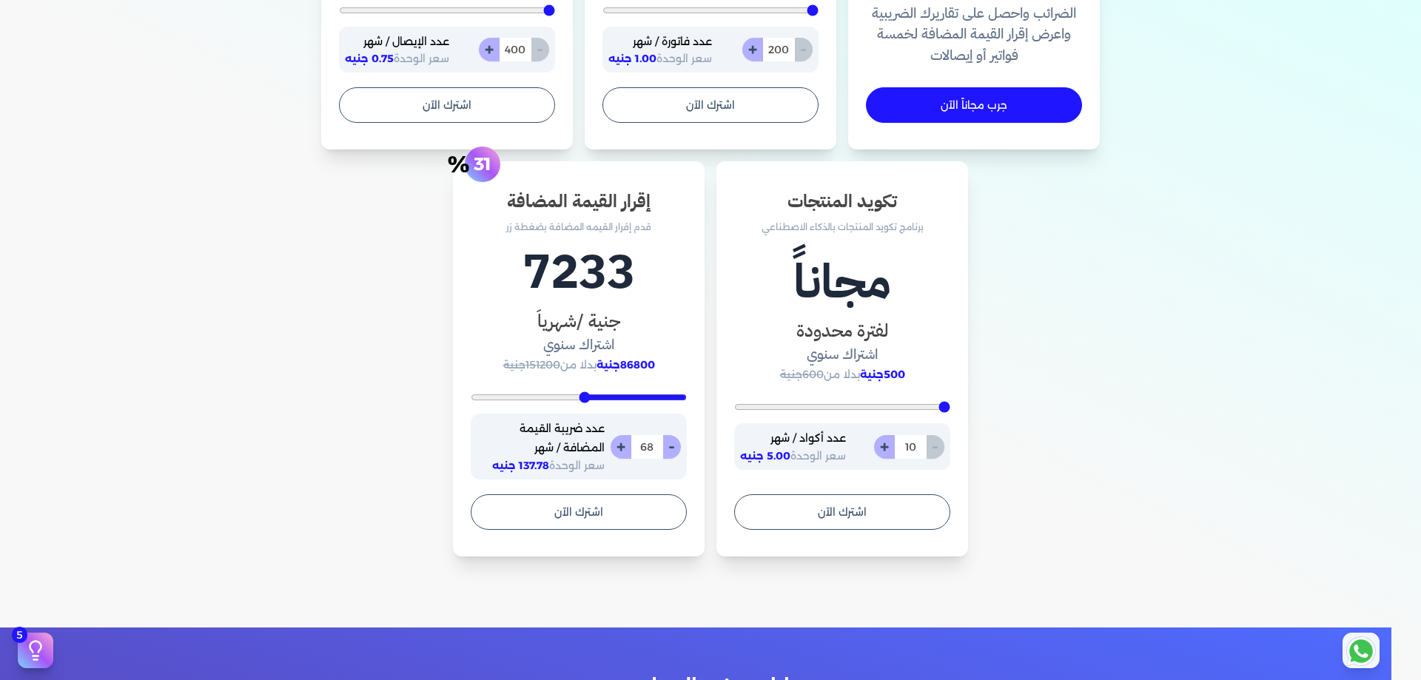
type input "71"
type input "72"
type input "73"
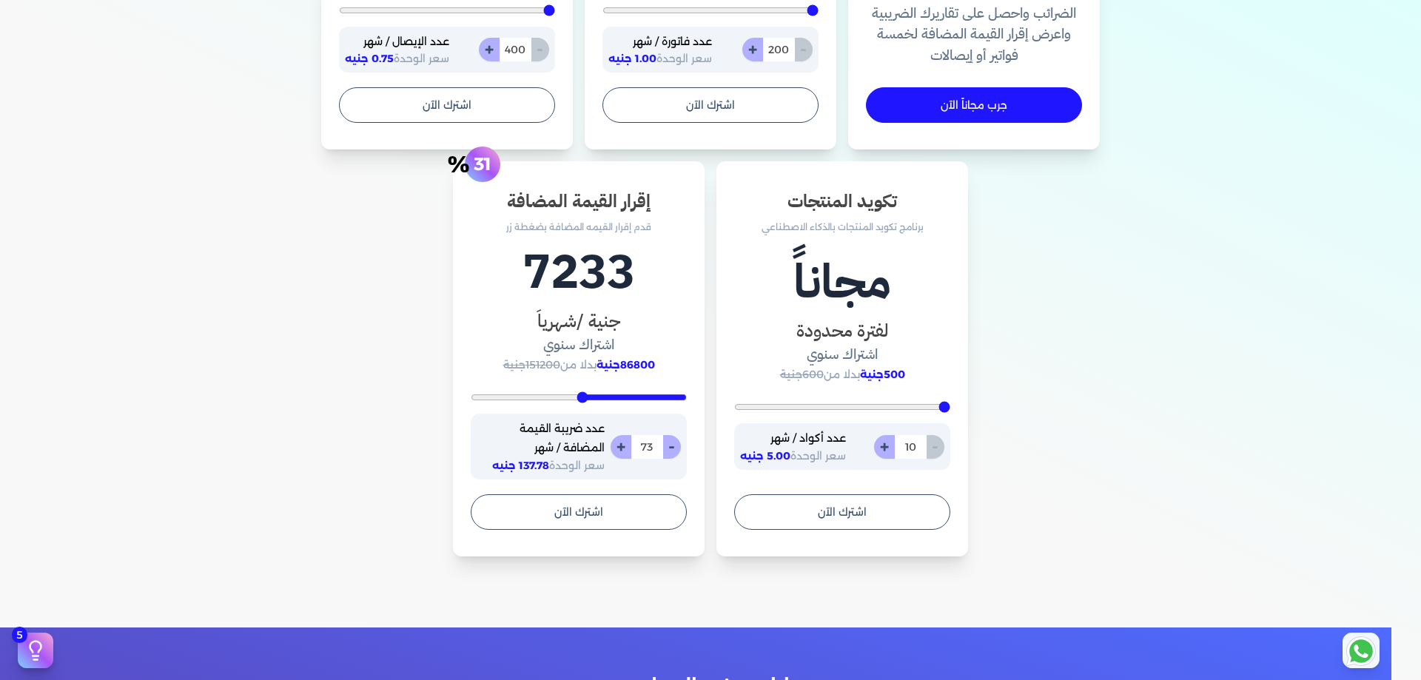
type input "74"
type input "75"
type input "78"
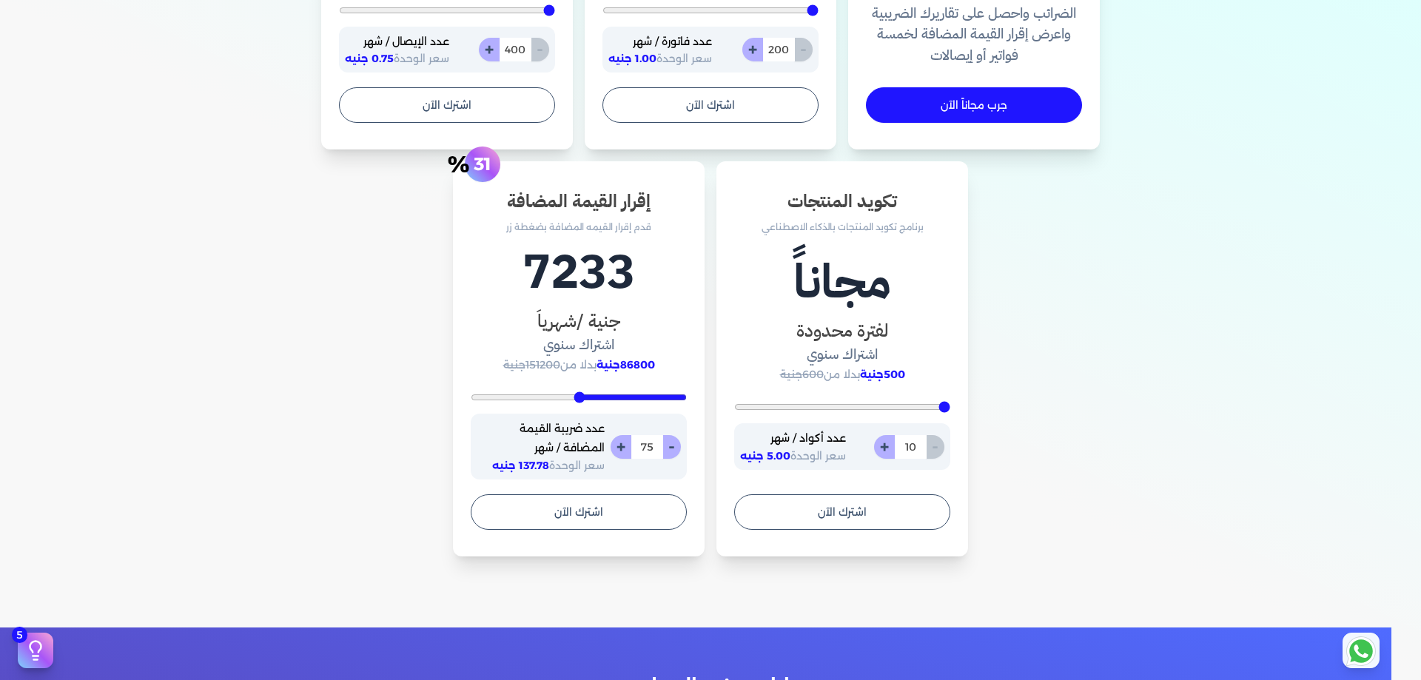
type input "78"
type input "82"
type input "86"
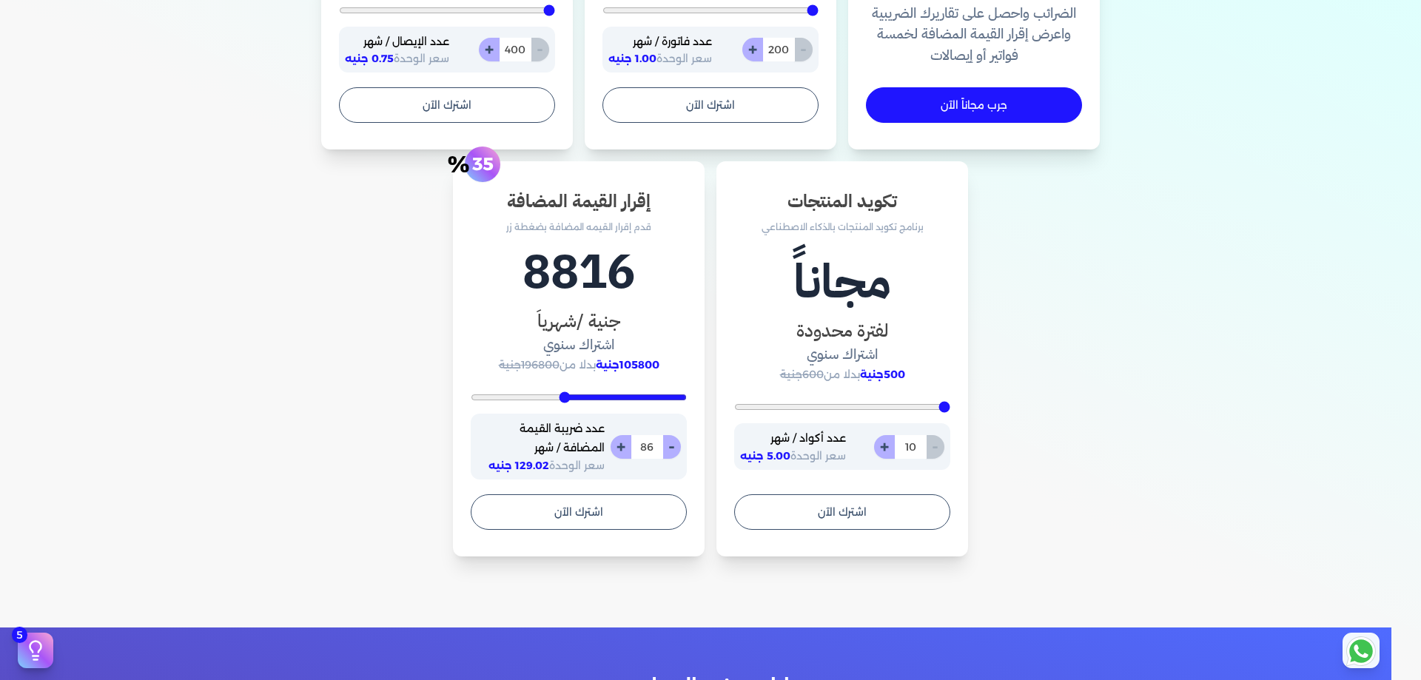
type input "89"
type input "92"
type input "94"
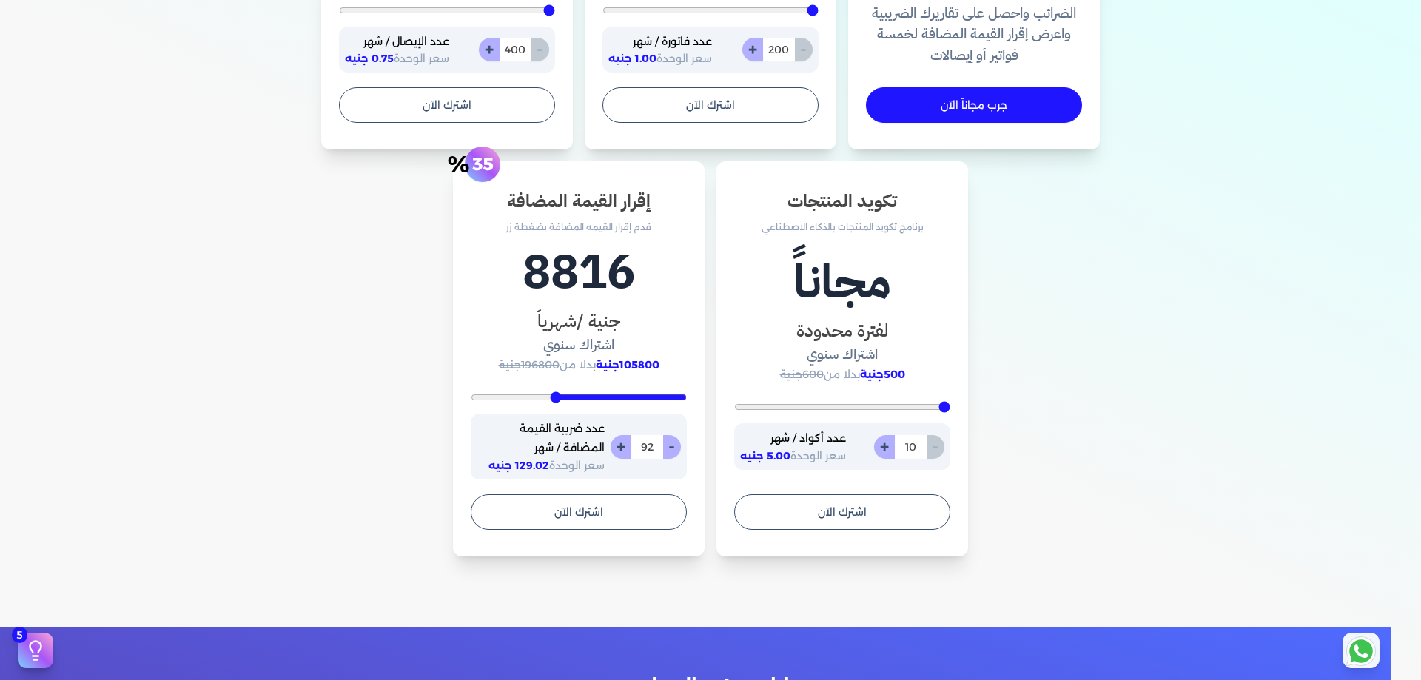
type input "94"
type input "96"
type input "98"
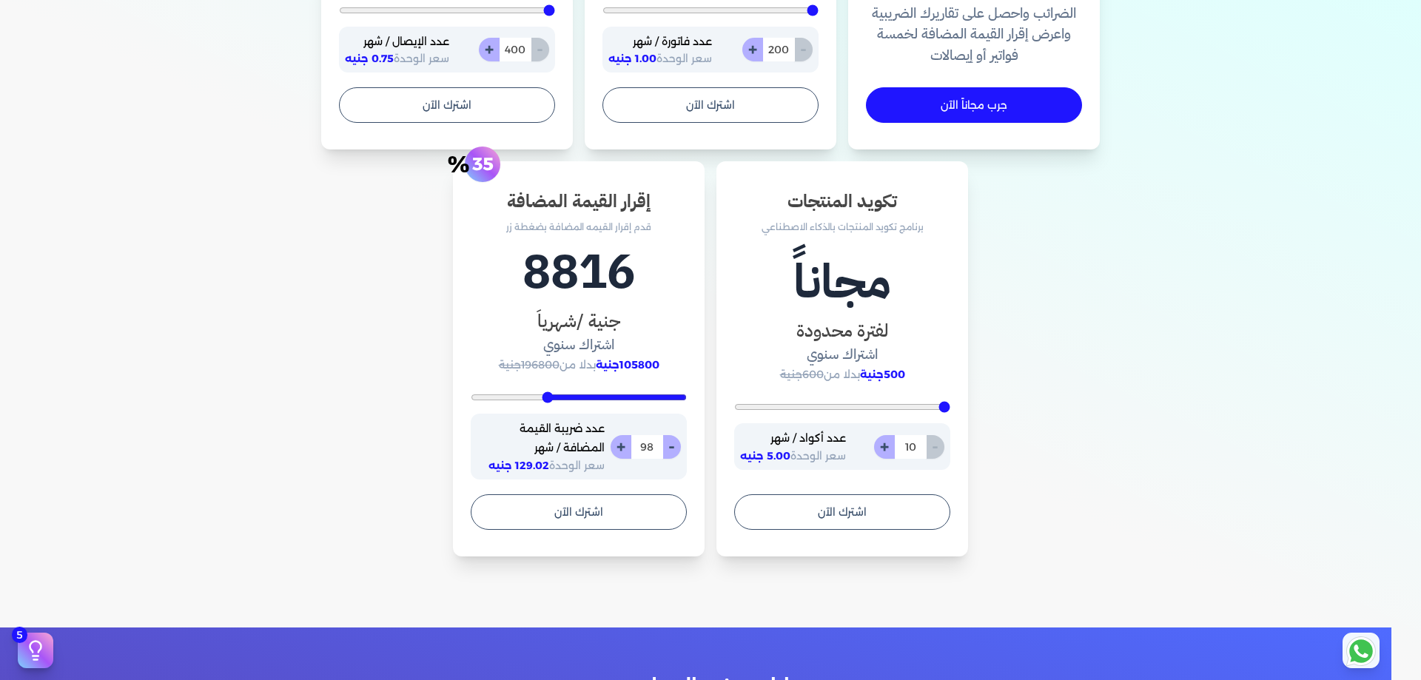
type input "106"
type input "107"
type input "110"
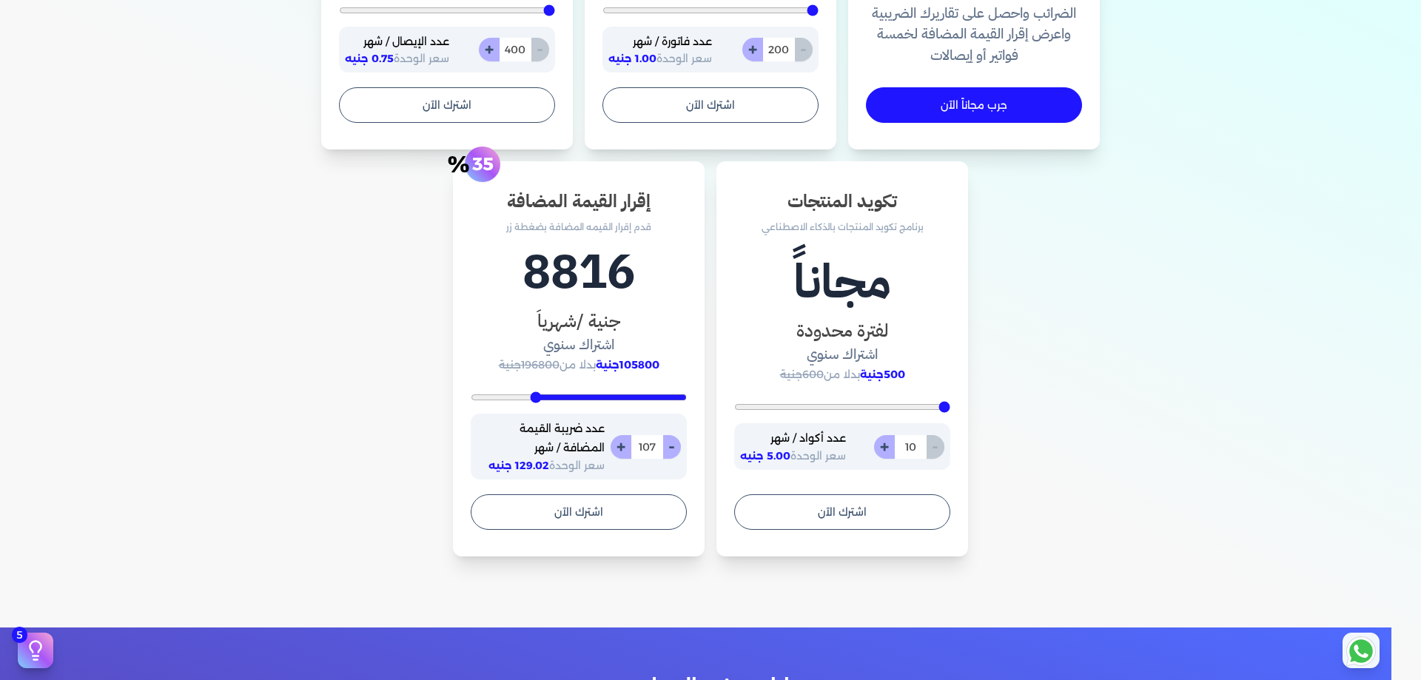
type input "110"
type input "111"
type input "112"
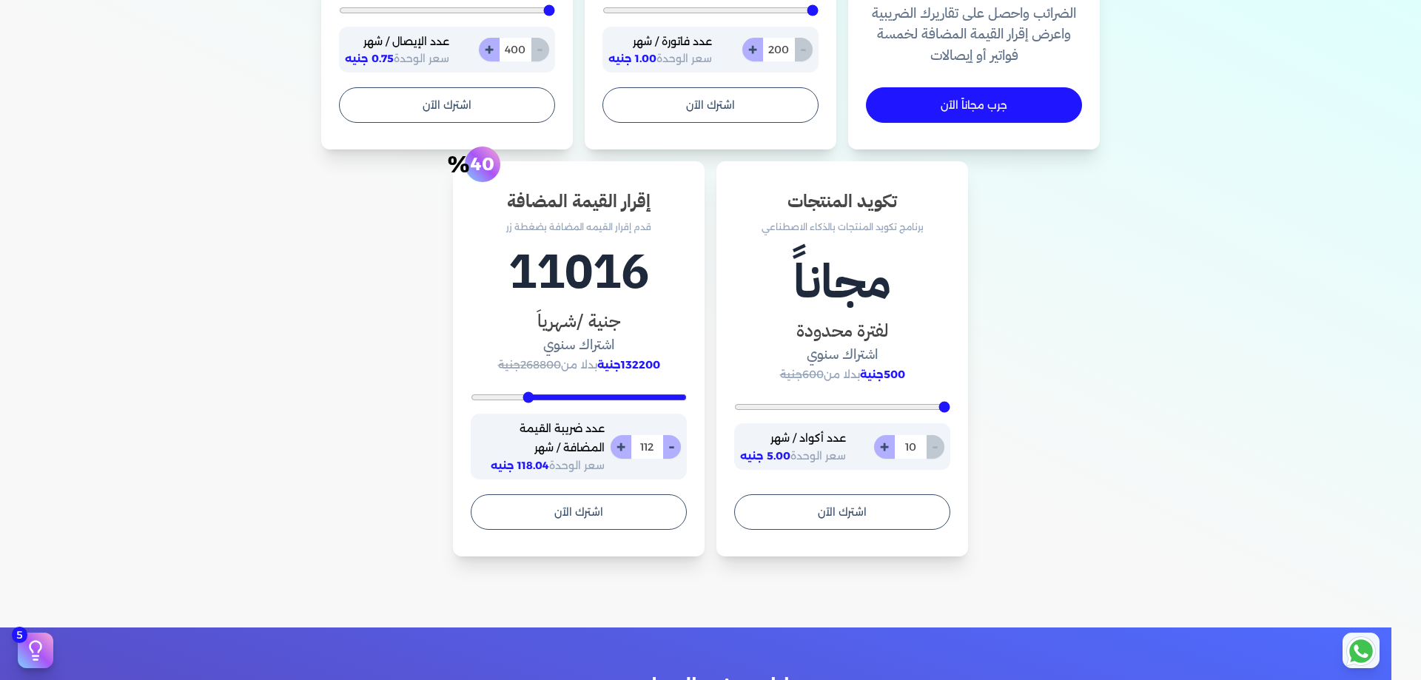
type input "113"
type input "114"
type input "115"
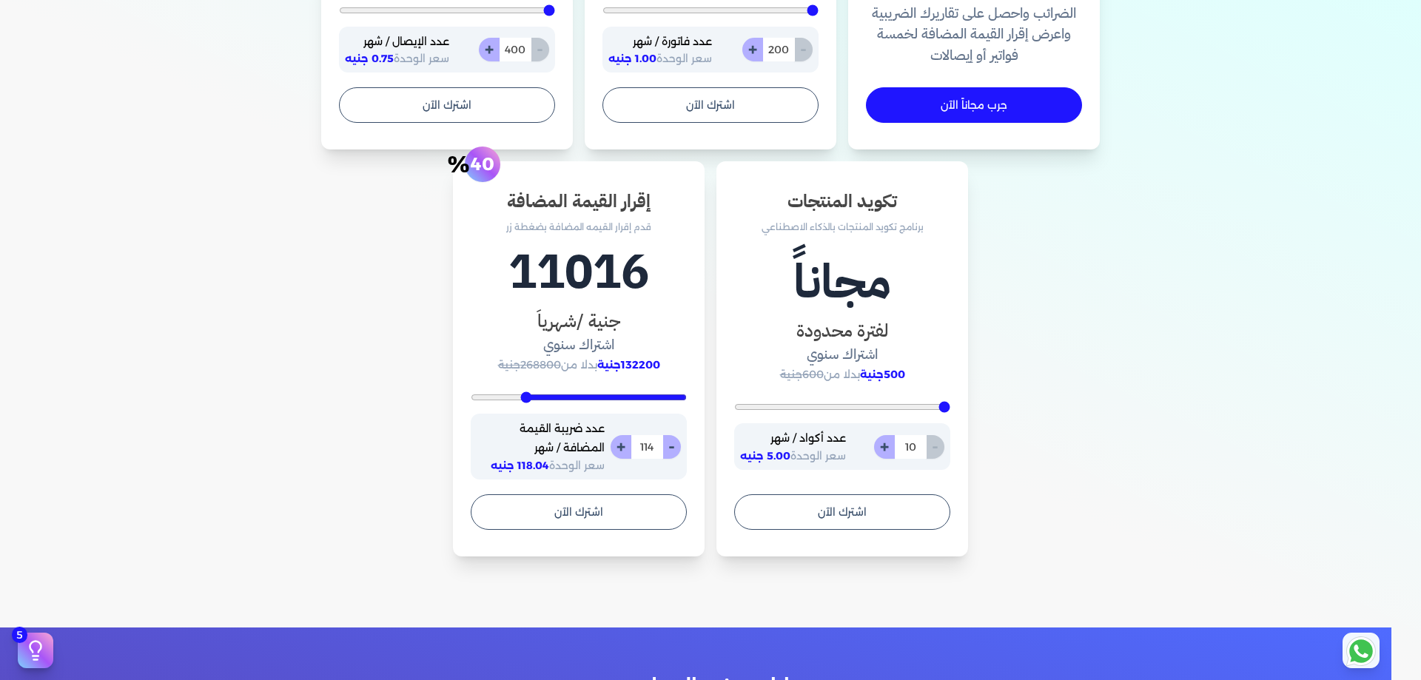
type input "115"
type input "120"
type input "122"
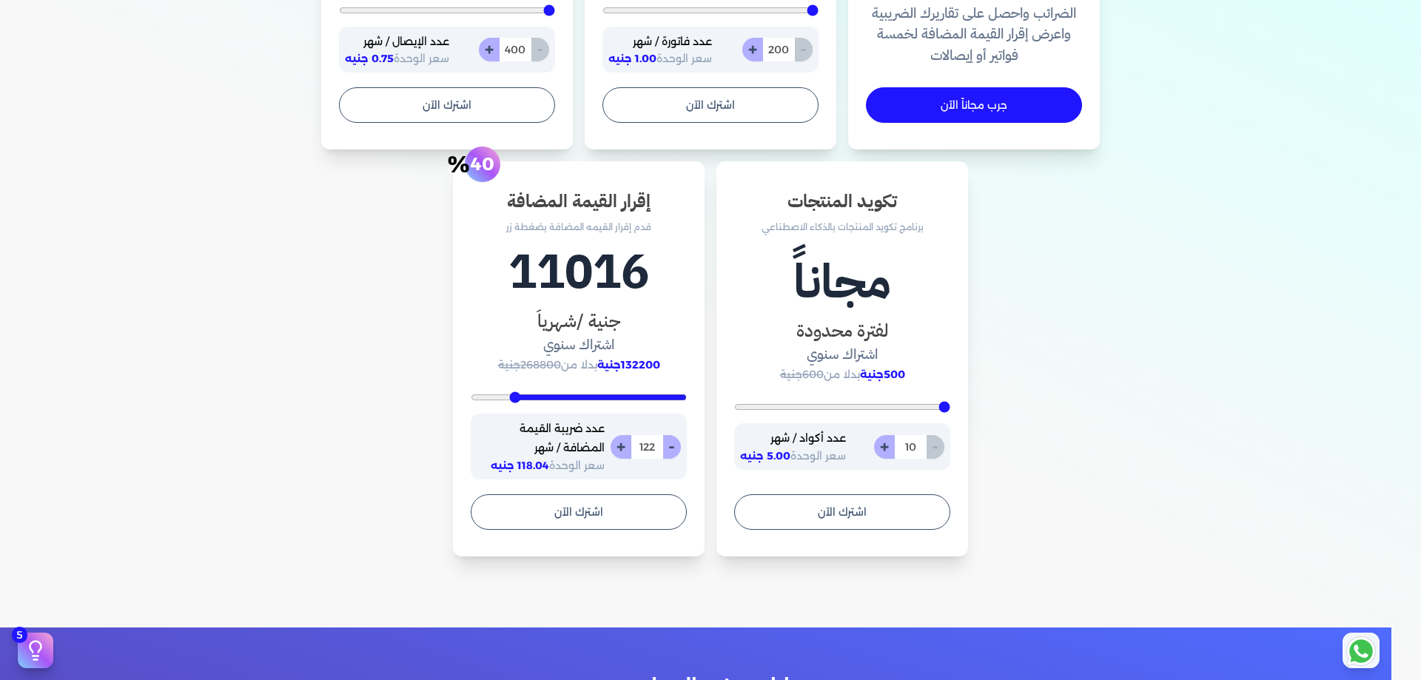
type input "126"
type input "128"
type input "130"
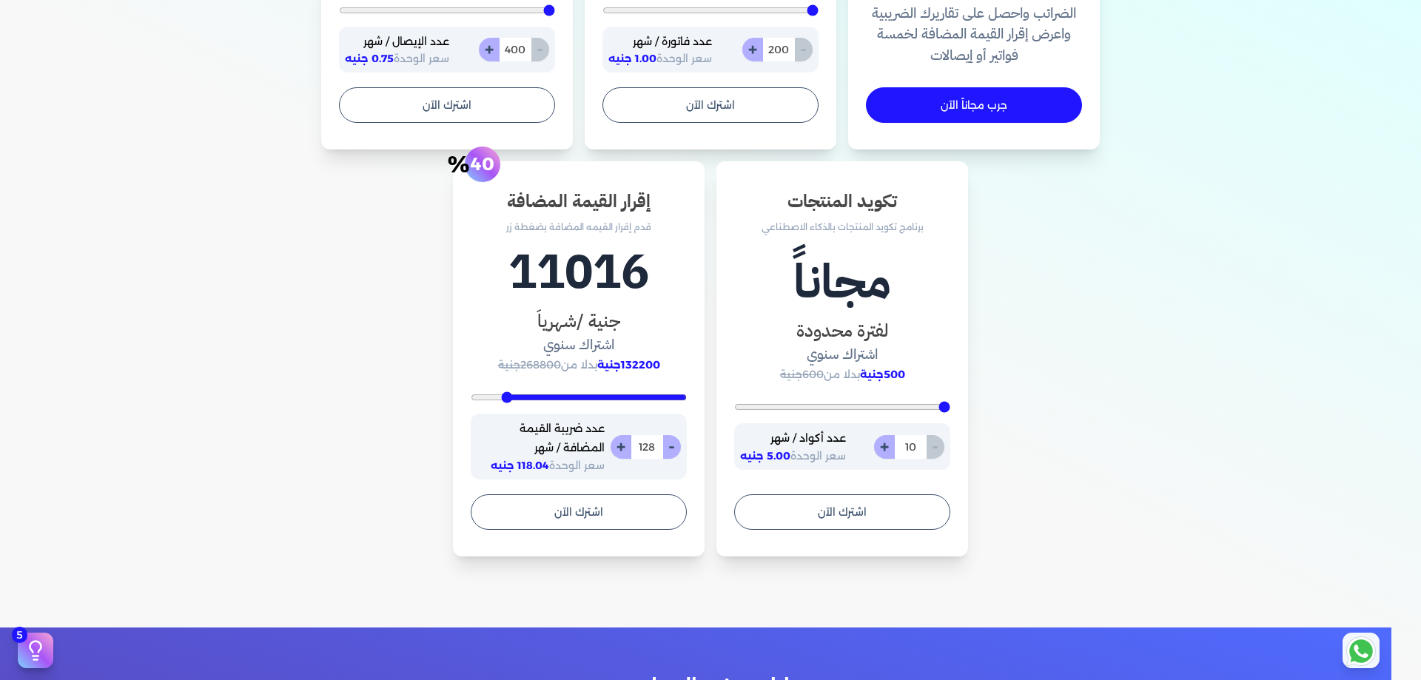
type input "130"
type input "133"
type input "135"
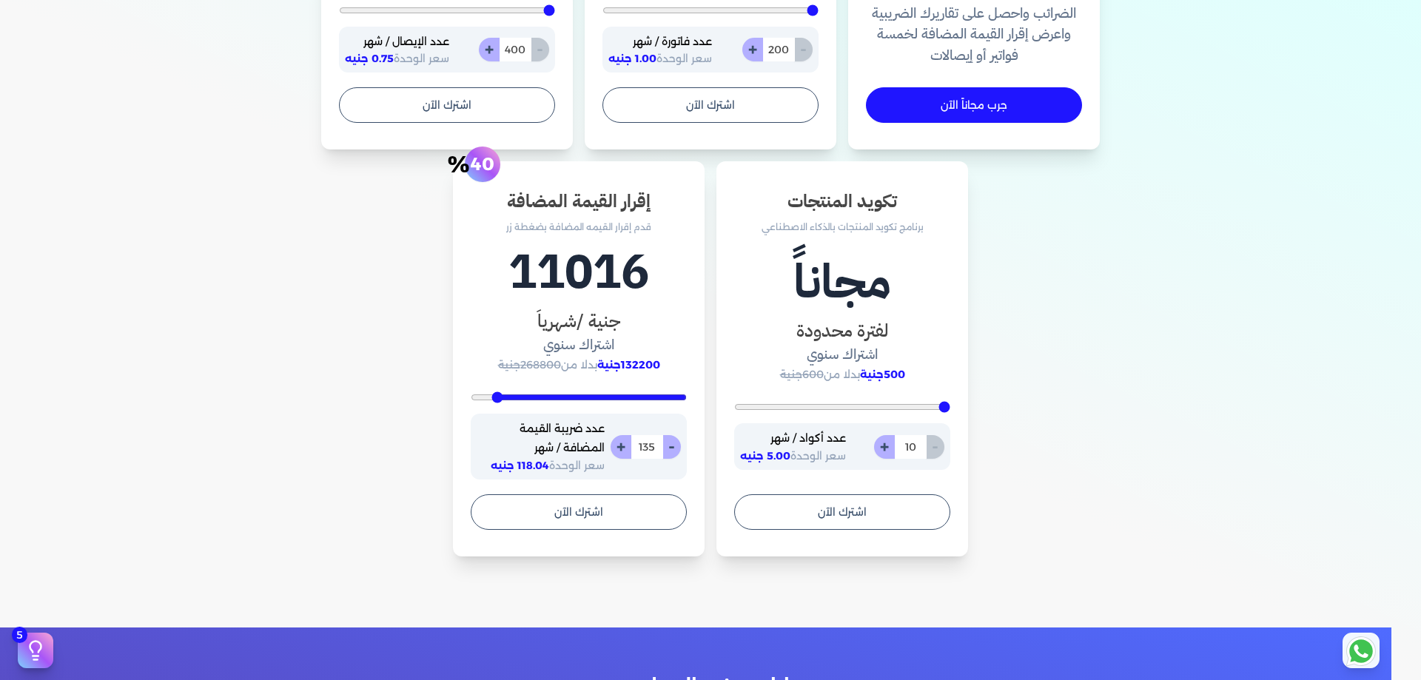
type input "138"
type input "140"
type input "142"
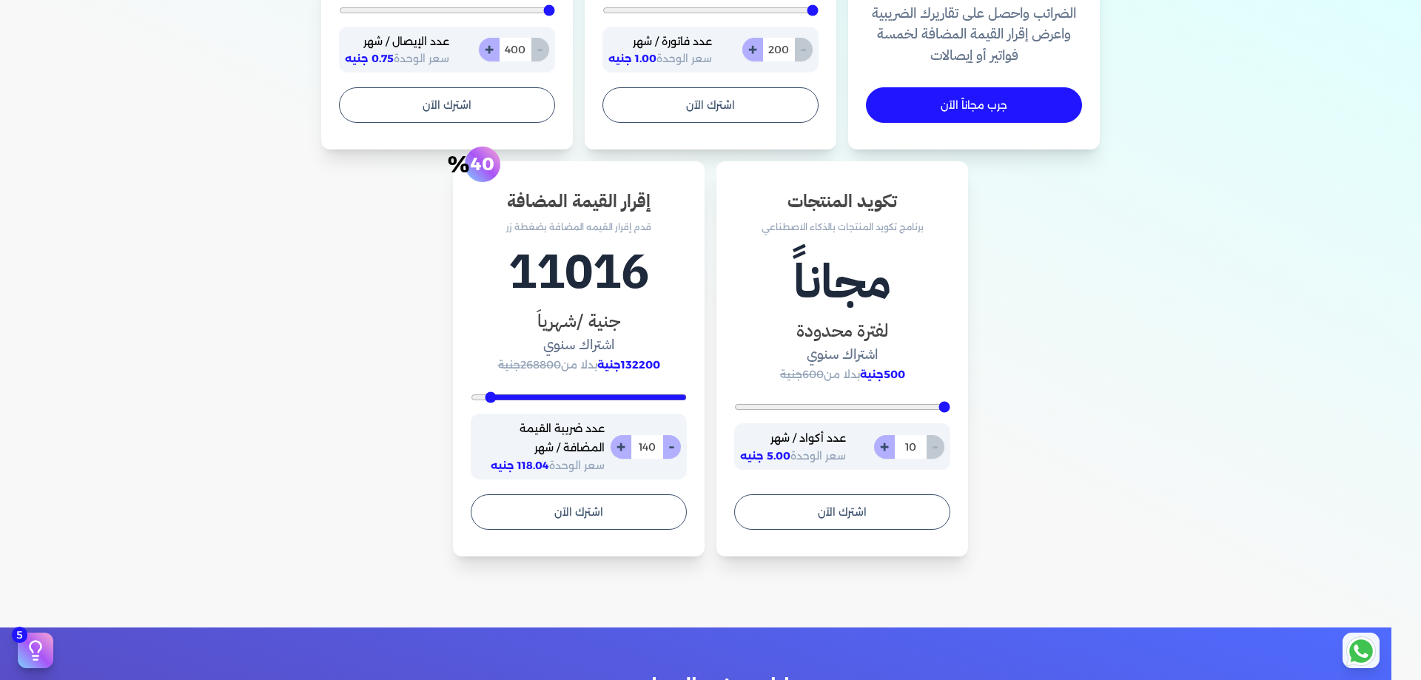
type input "142"
type input "145"
type input "147"
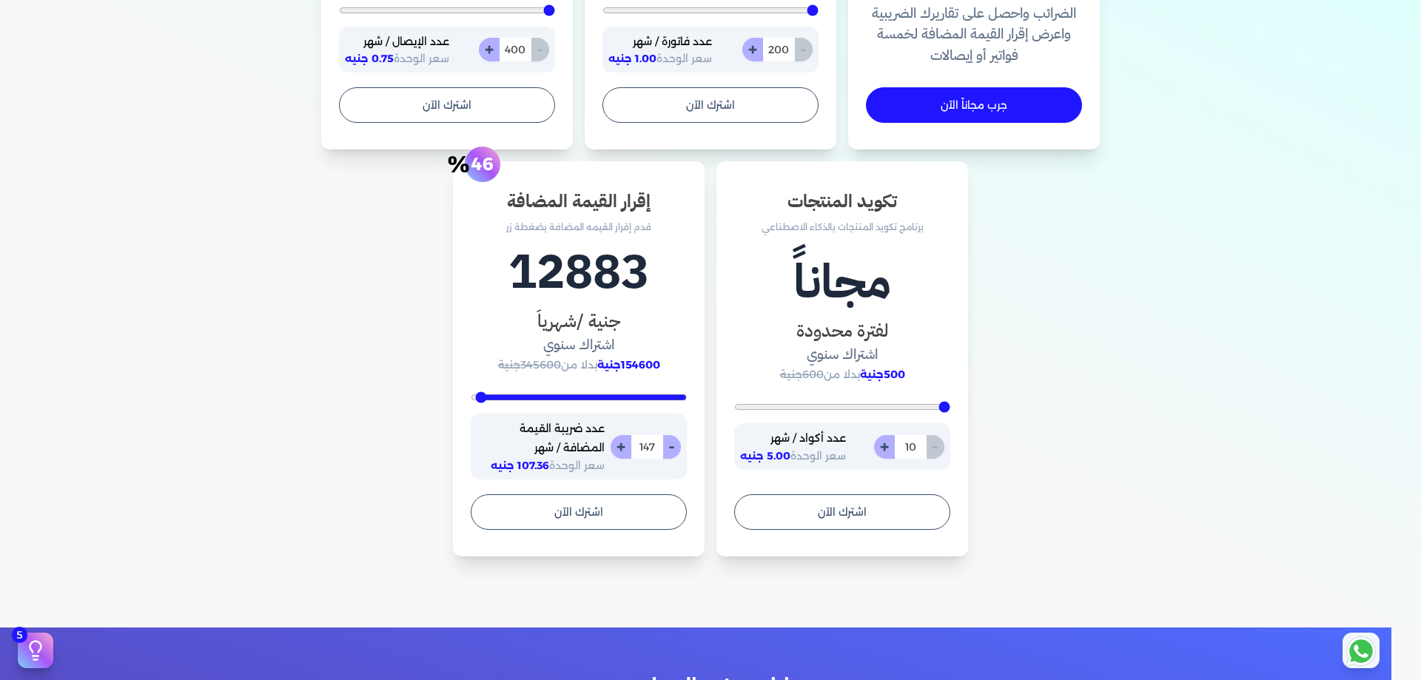
type input "148"
type input "150"
type input "132"
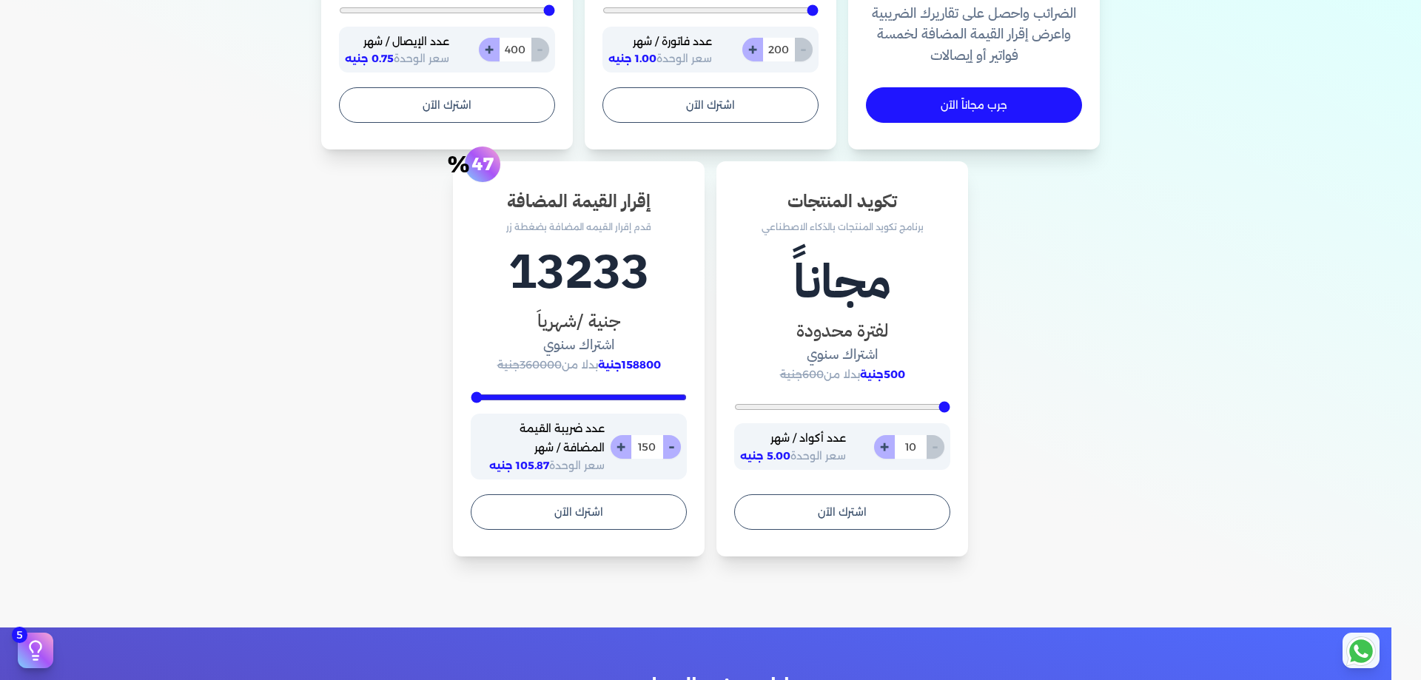
type input "132"
type input "130"
type input "120"
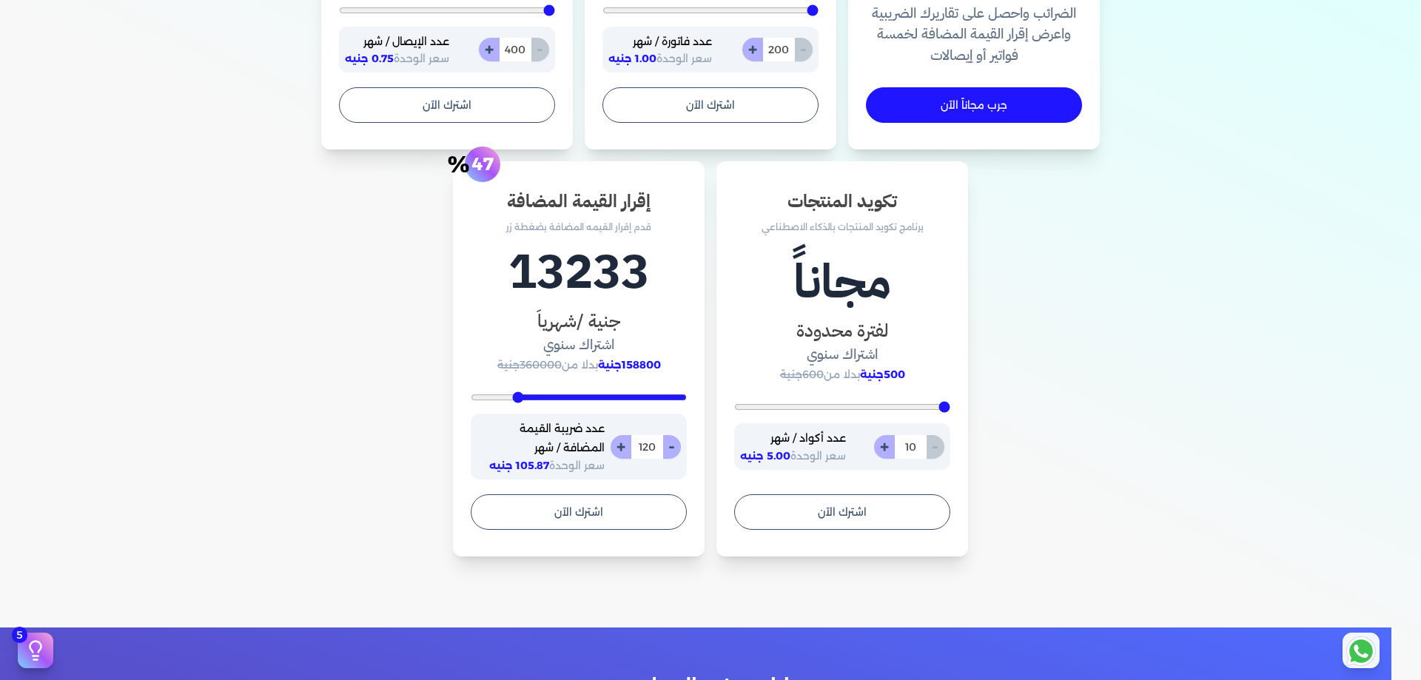
type input "116"
type input "105"
type input "98"
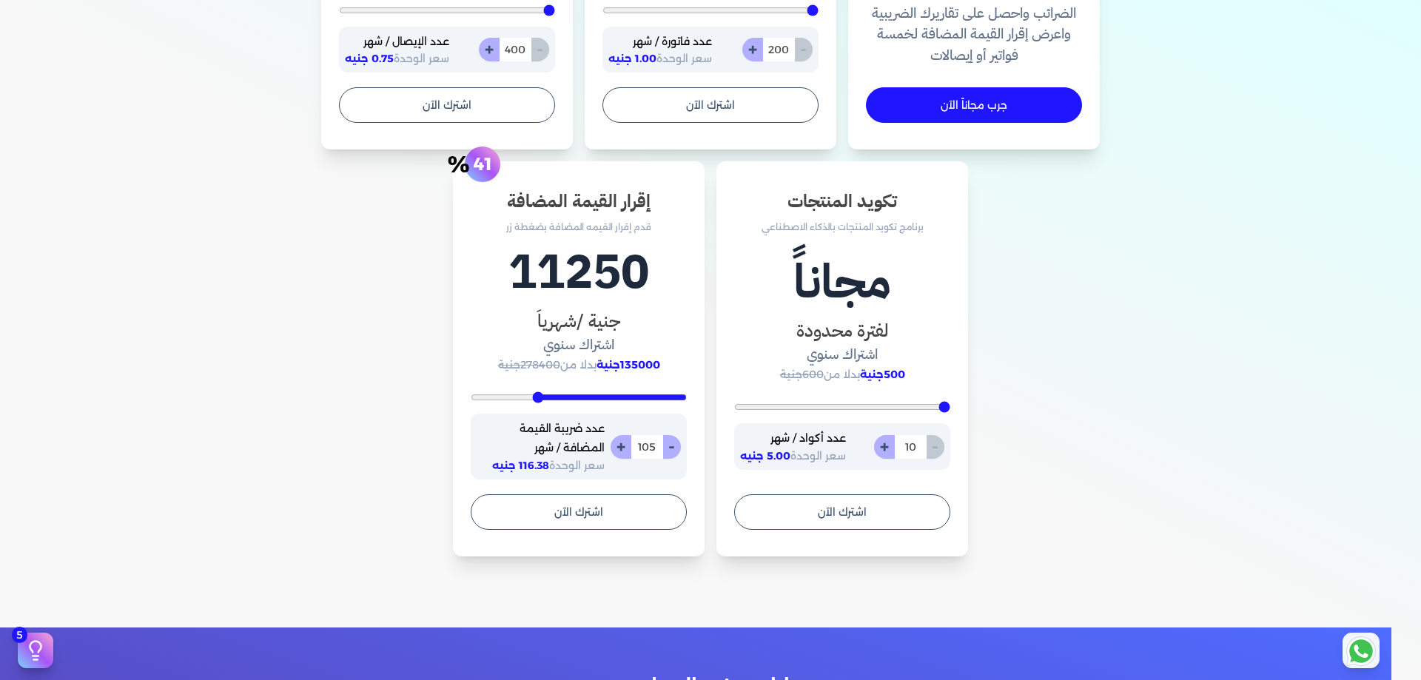
type input "98"
type input "91"
type input "83"
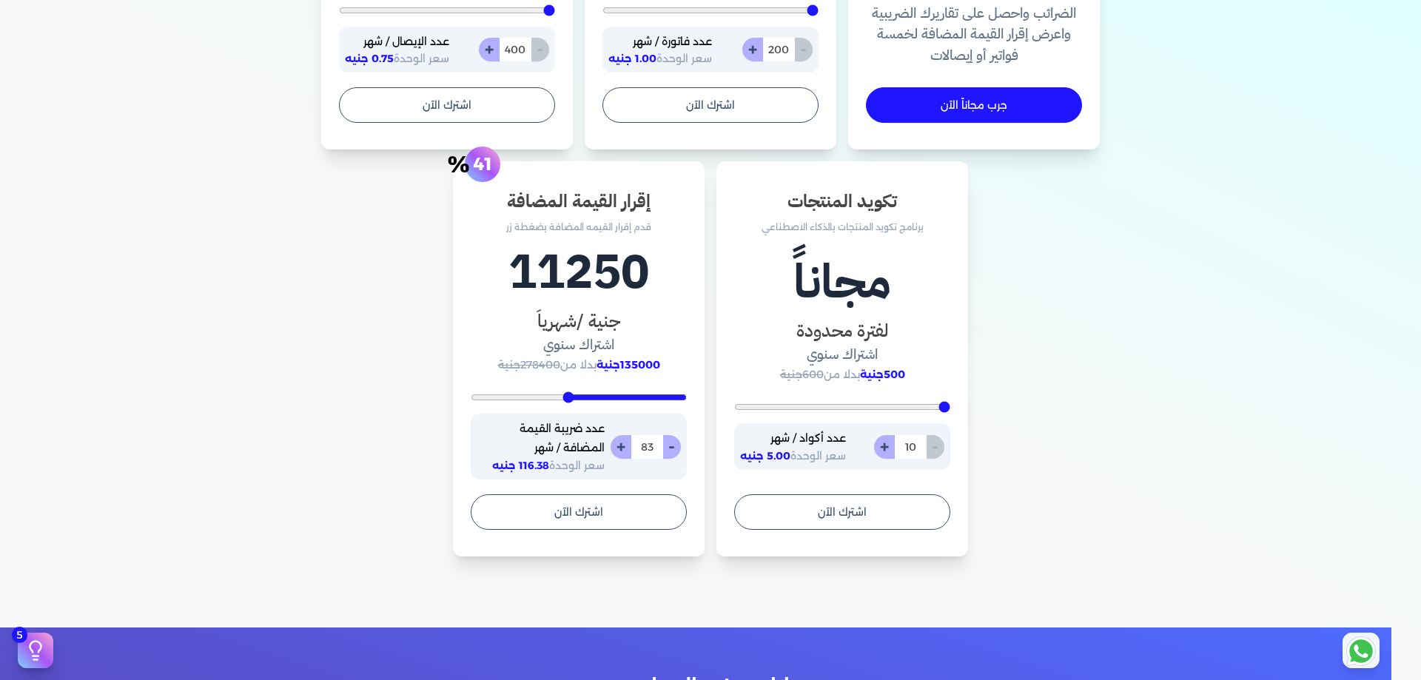
type input "76"
type input "68"
type input "60"
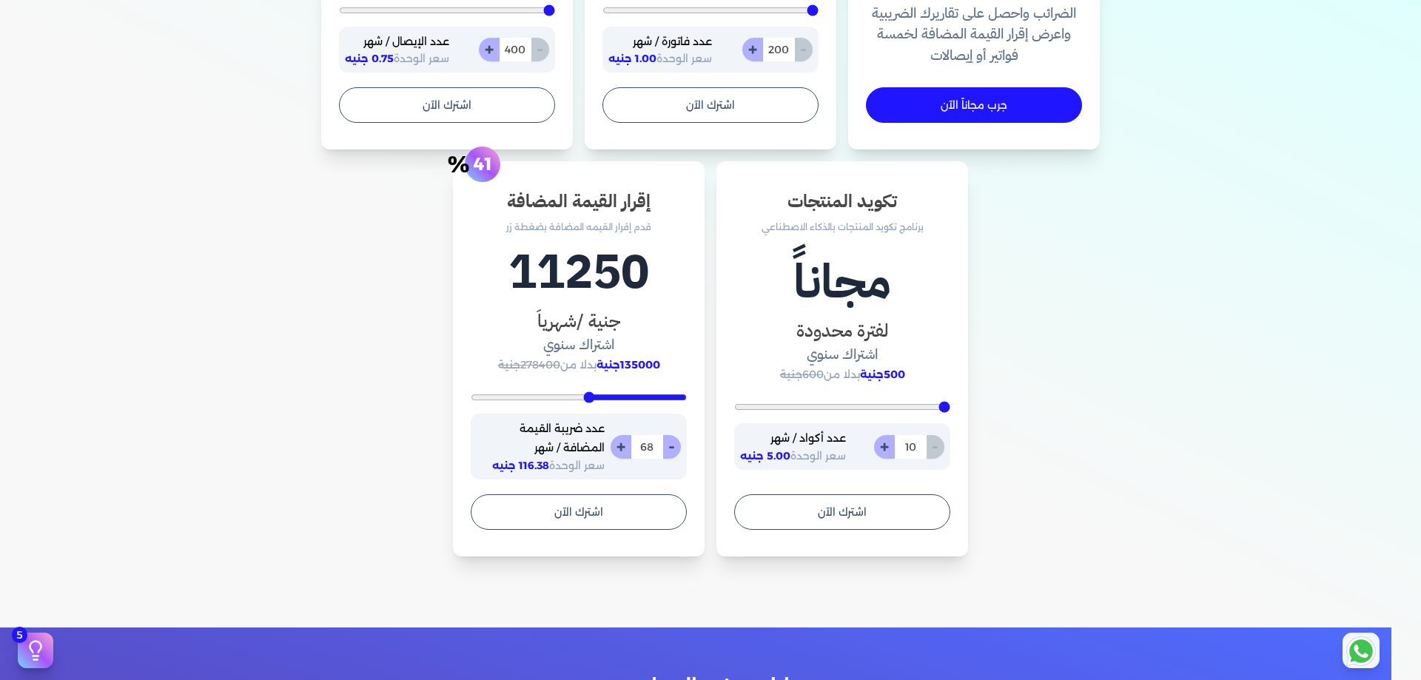
type input "60"
type input "54"
type input "47"
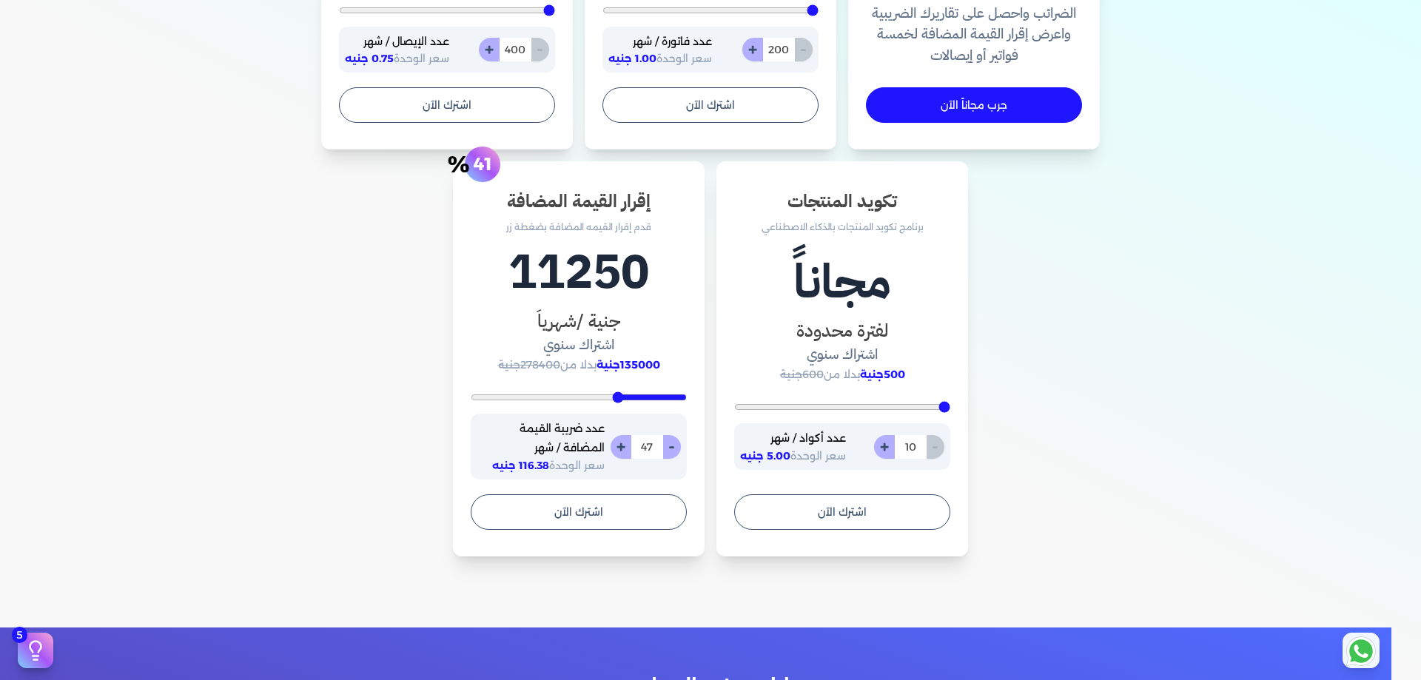
type input "42"
type input "38"
type input "35"
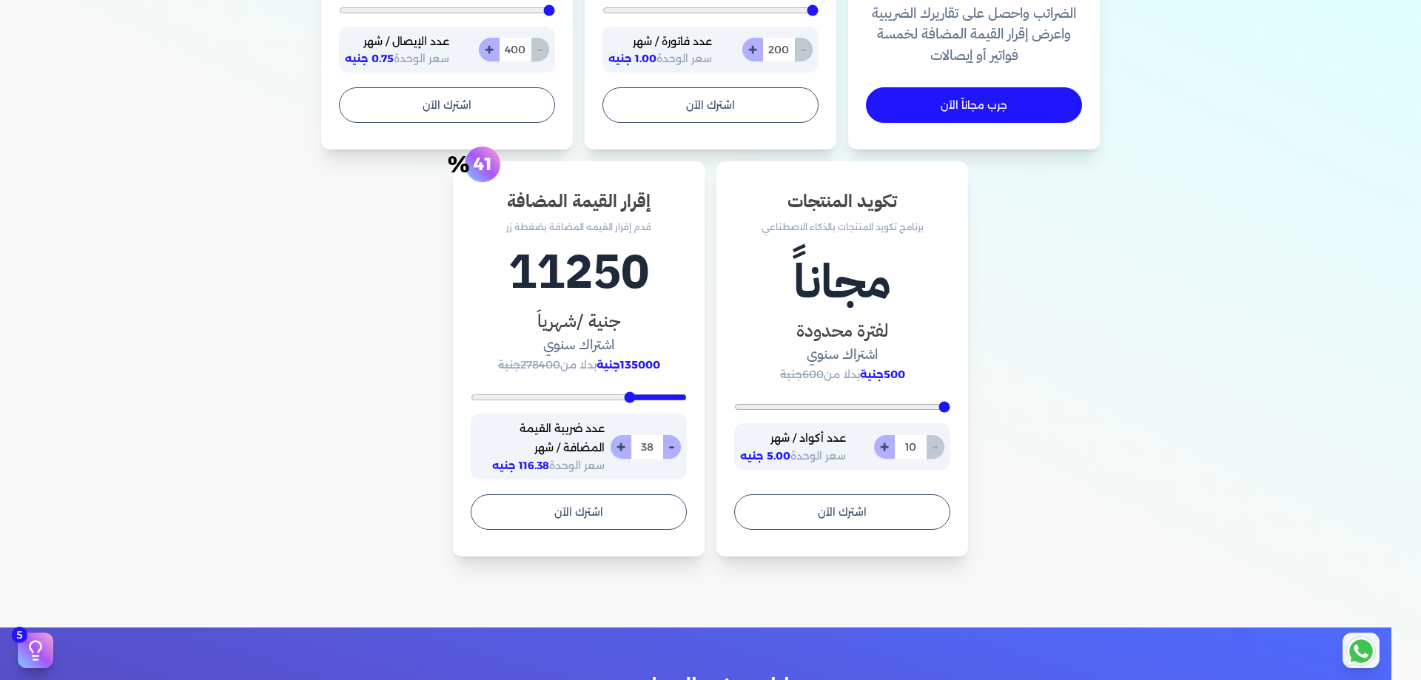
type input "35"
type input "33"
type input "32"
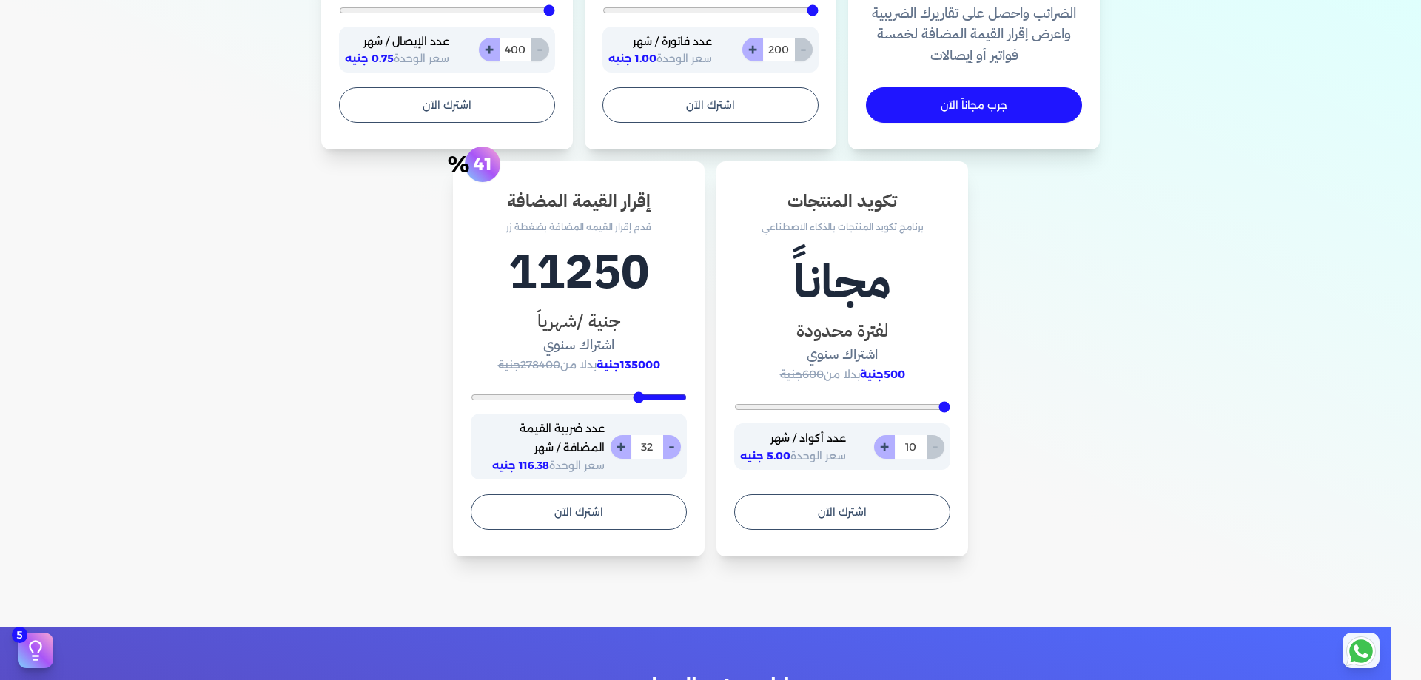
type input "29"
type input "25"
type input "20"
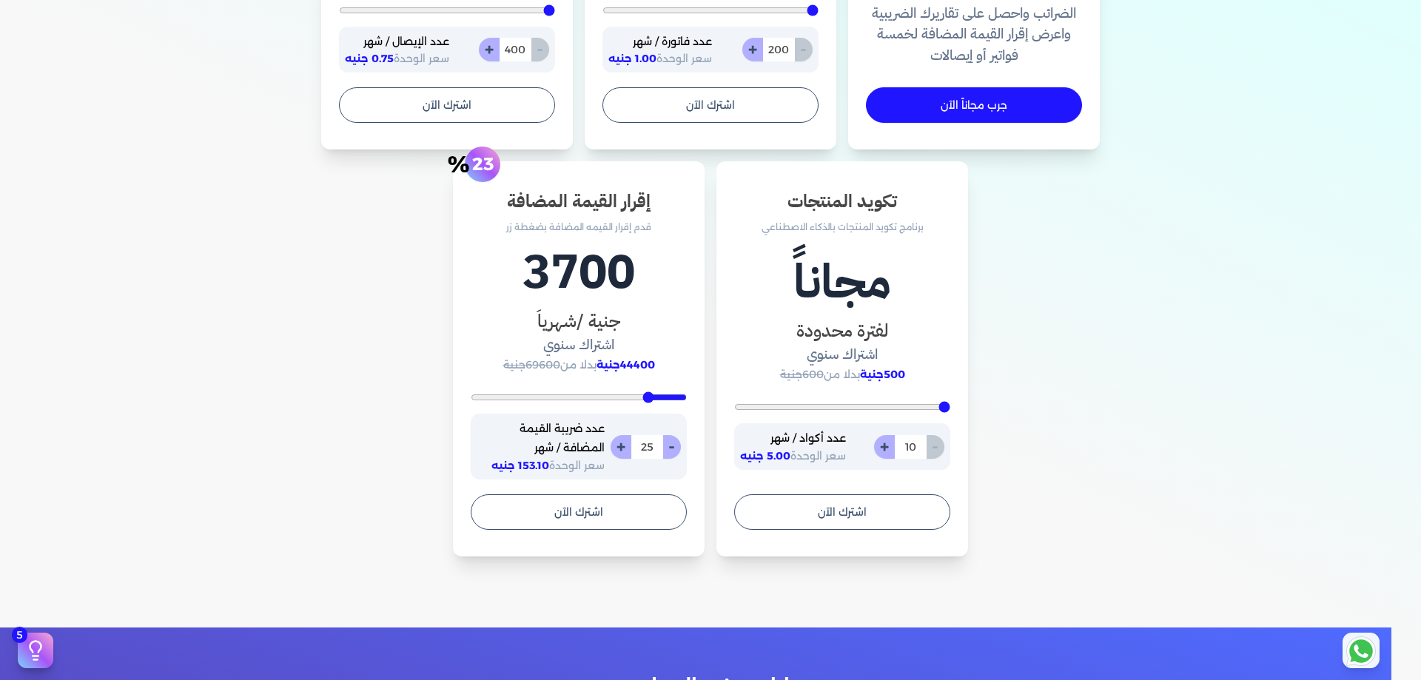
type input "20"
type input "17"
type input "16"
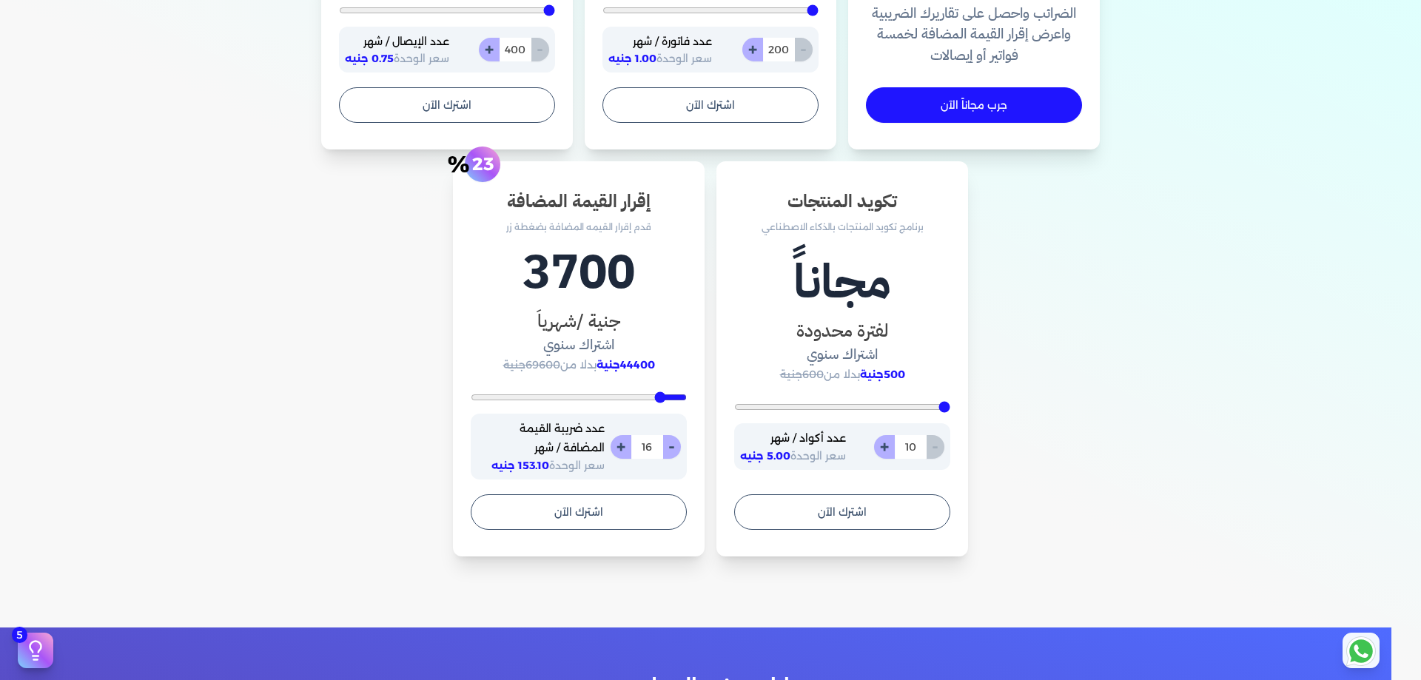
type input "13"
type input "12"
type input "10"
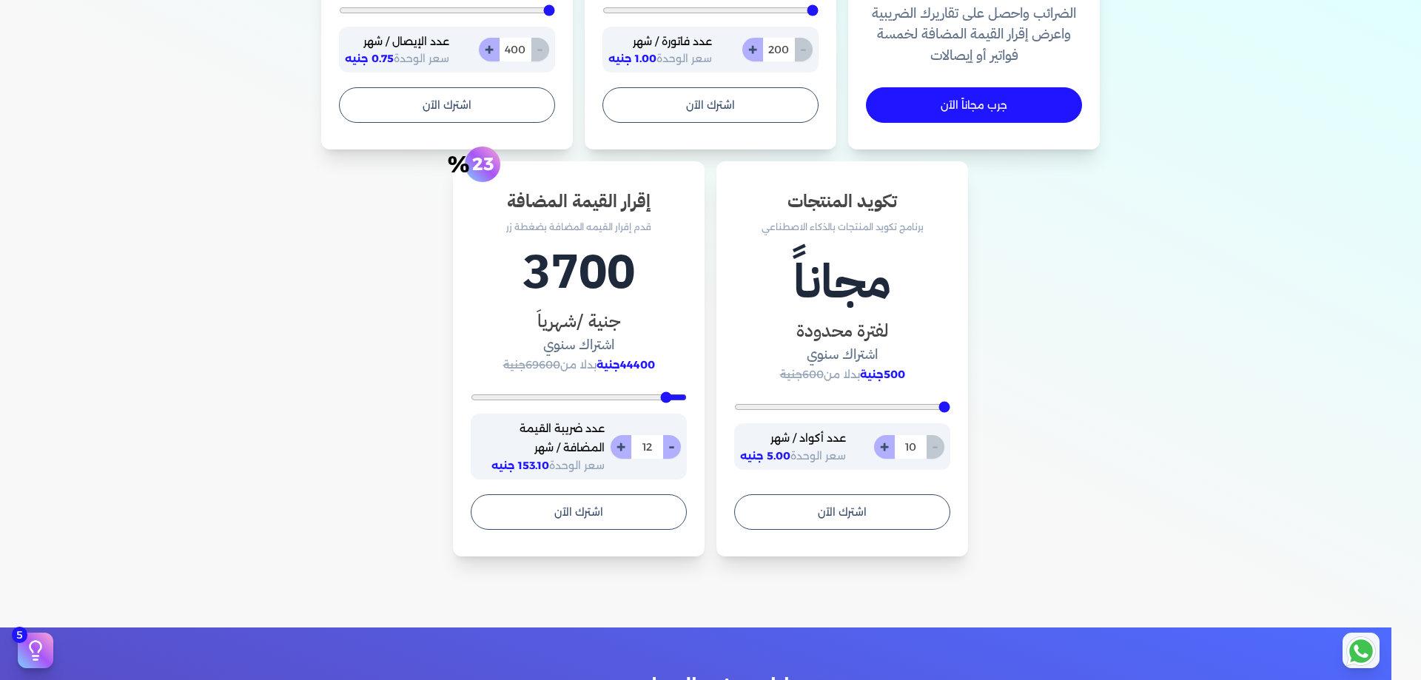
type input "10"
type input "9"
type input "7"
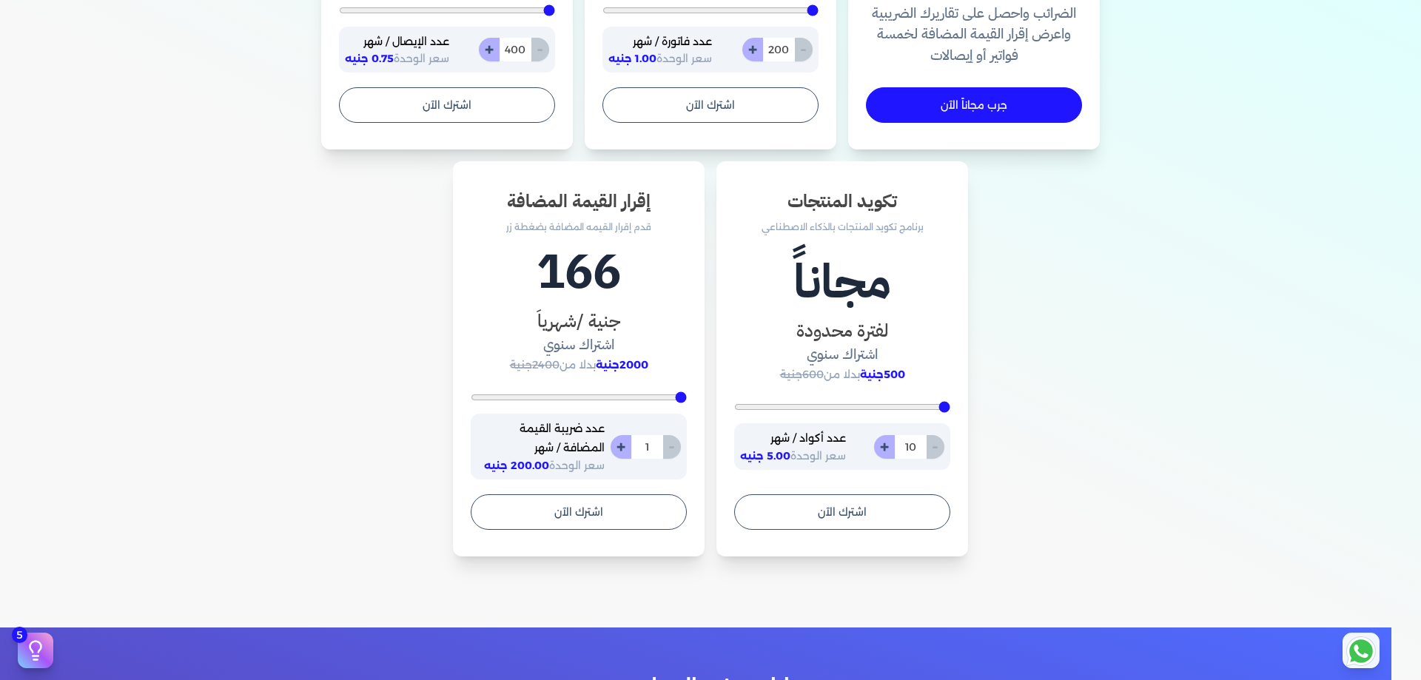
drag, startPoint x: 680, startPoint y: 400, endPoint x: 694, endPoint y: 398, distance: 14.2
click at [687, 398] on input "range" at bounding box center [579, 398] width 216 height 6
click at [622, 449] on button "+" at bounding box center [621, 447] width 21 height 24
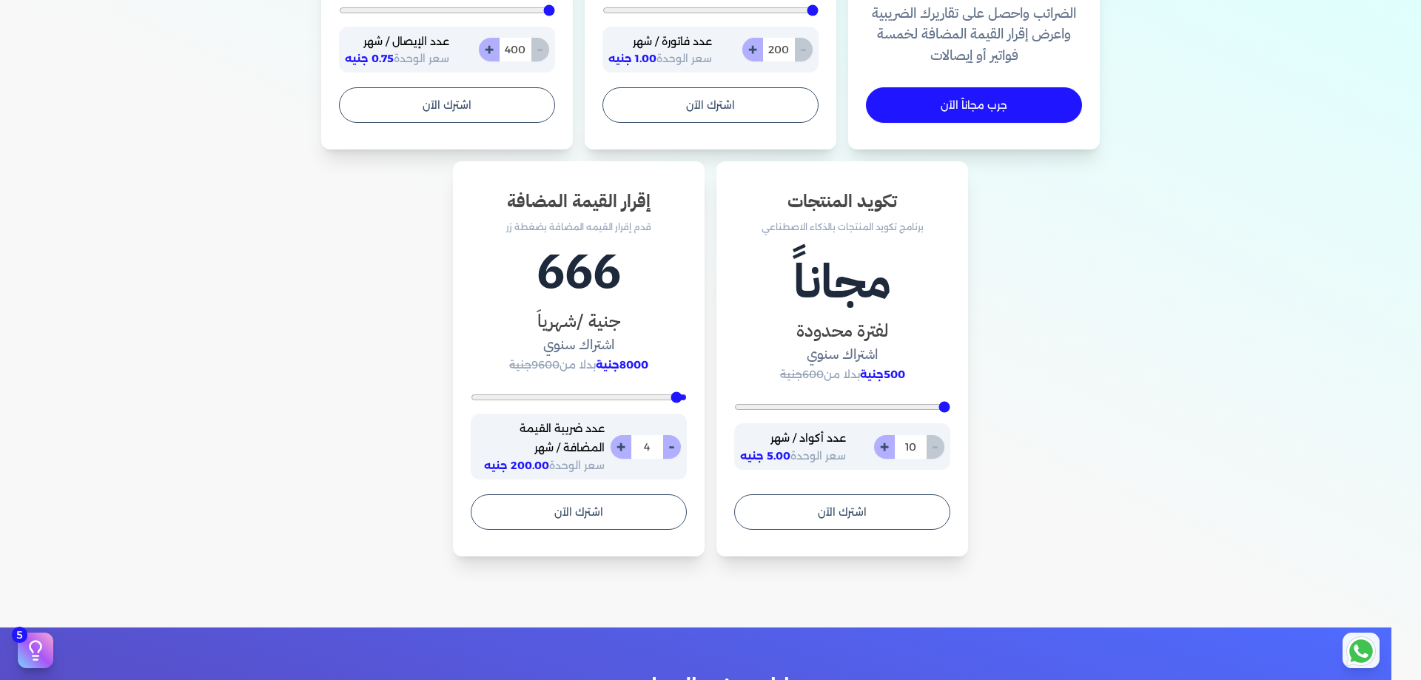
click at [622, 449] on button "+" at bounding box center [621, 447] width 21 height 24
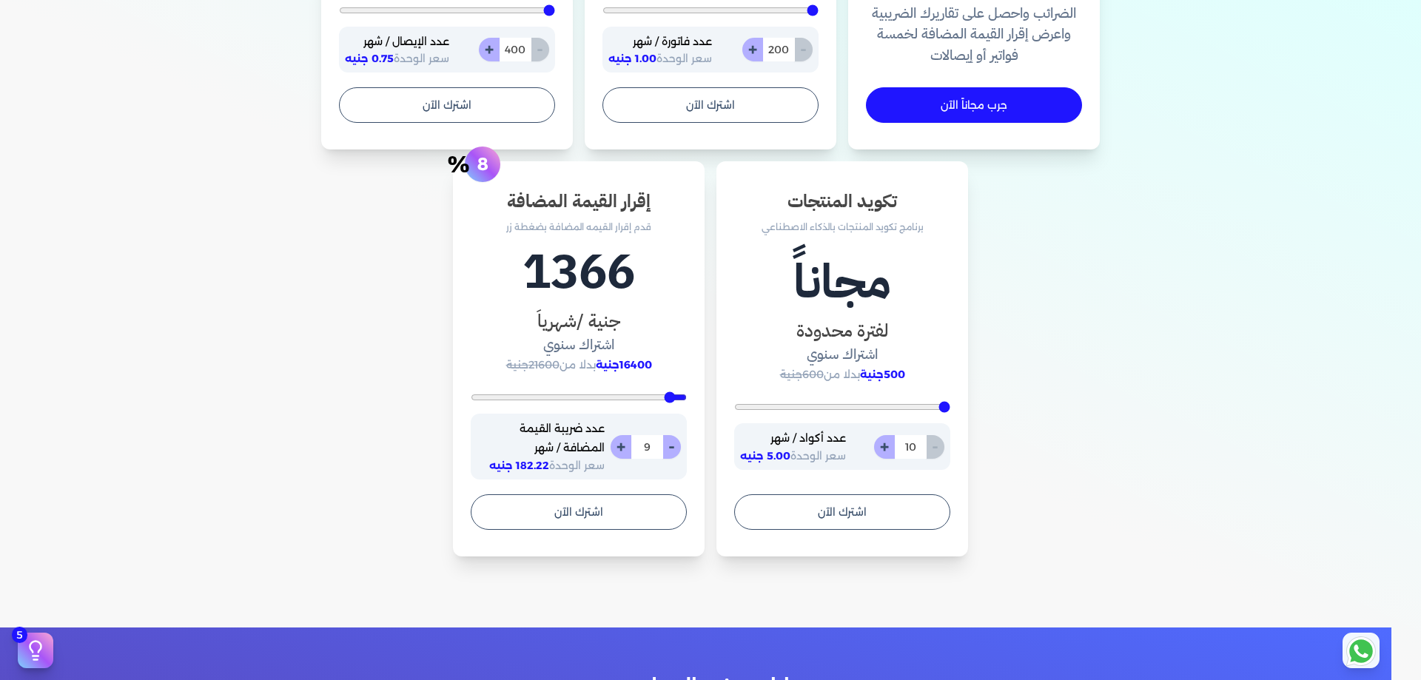
click at [622, 449] on button "+" at bounding box center [621, 447] width 21 height 24
click at [574, 516] on button "اشترك الآن" at bounding box center [579, 512] width 216 height 36
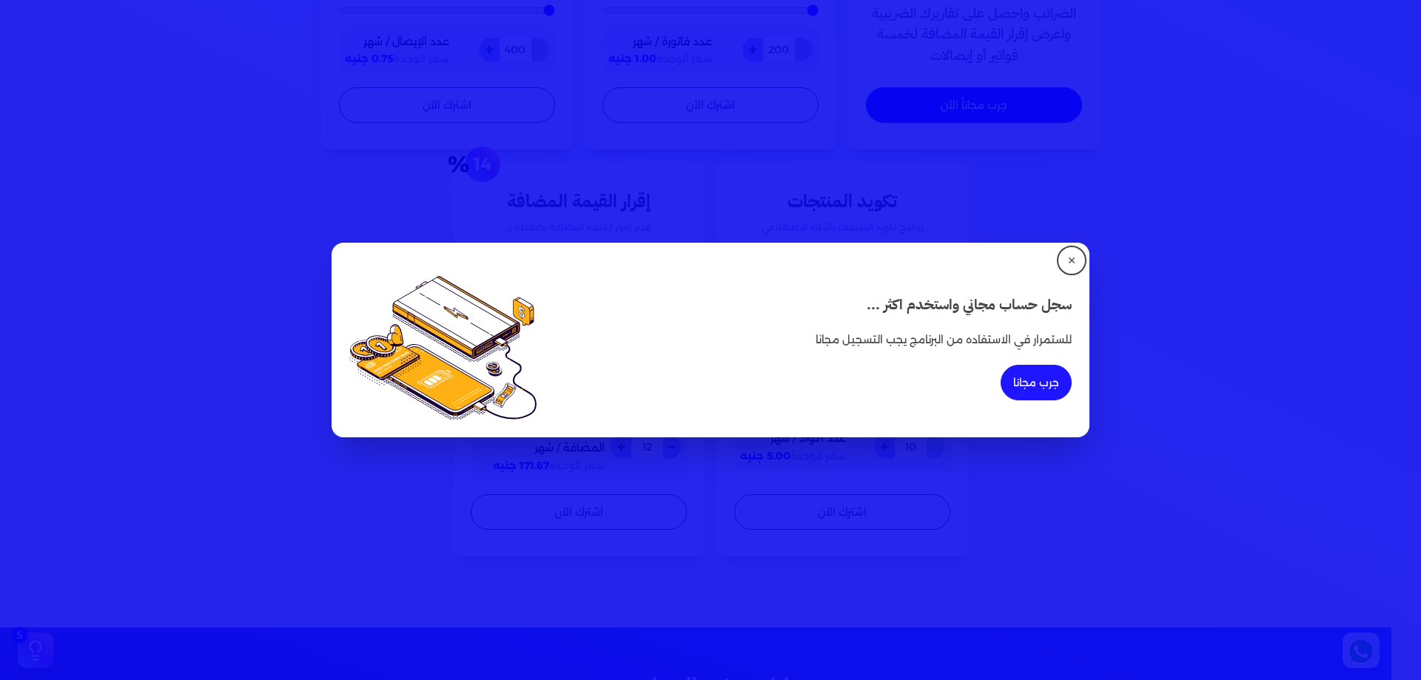
click at [888, 145] on dialog "✕ سجل حساب مجاني واستخدم اكثر ... للستمرار في الاستفاده من البرنامج يجب التسجيل…" at bounding box center [710, 340] width 1421 height 680
